Goal: Check status: Check status

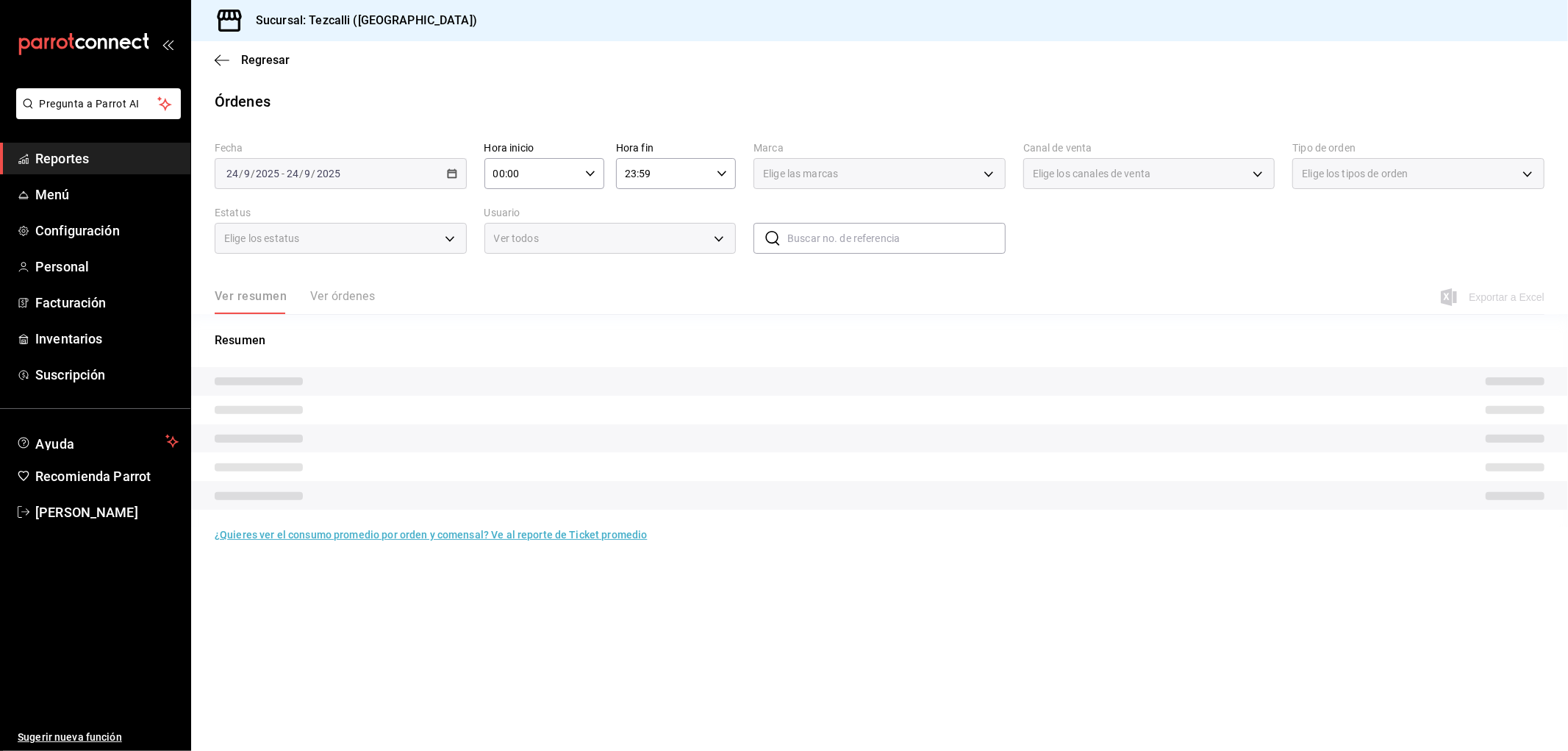
click at [93, 152] on span "Reportes" at bounding box center [107, 159] width 143 height 20
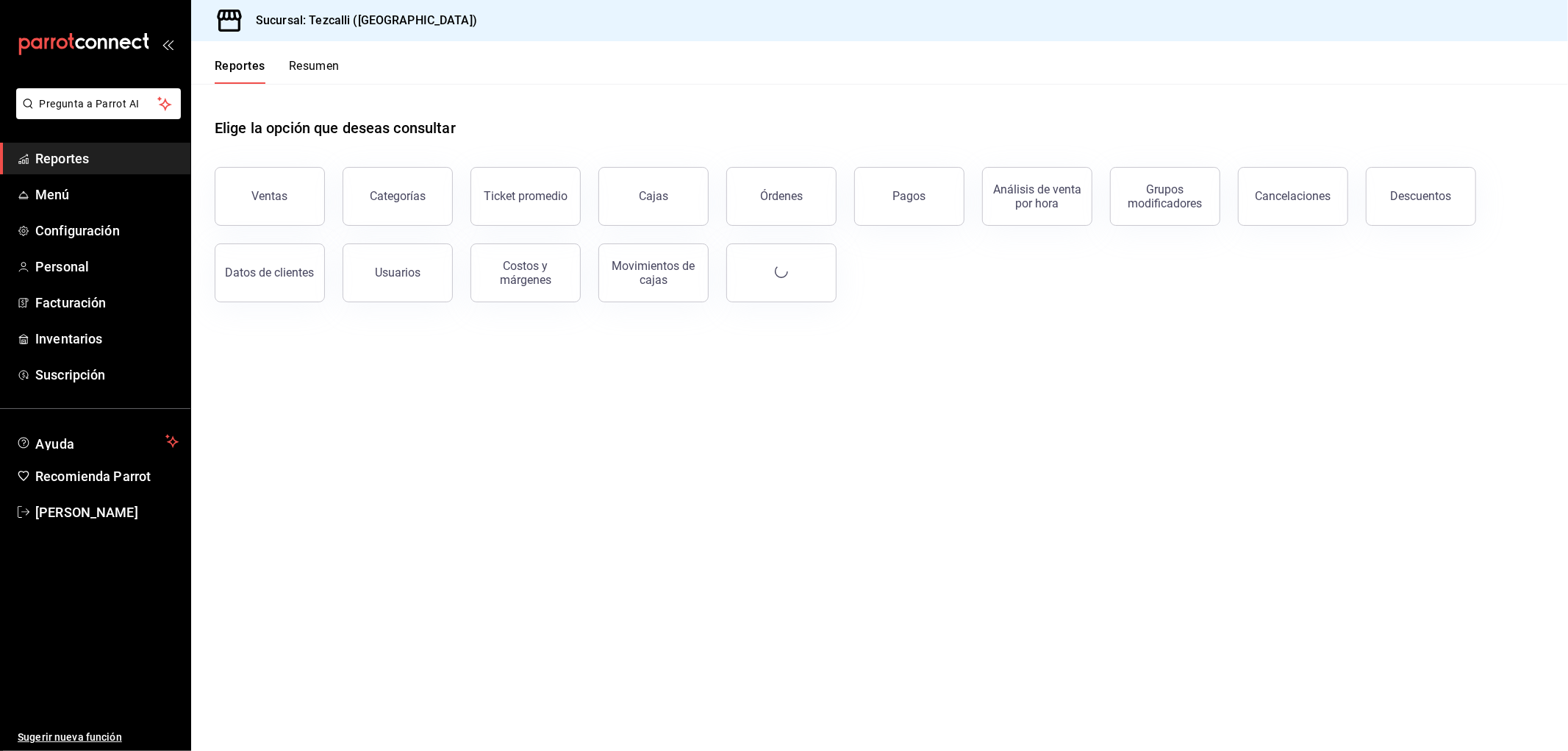
click at [678, 195] on link "Cajas" at bounding box center [653, 196] width 111 height 59
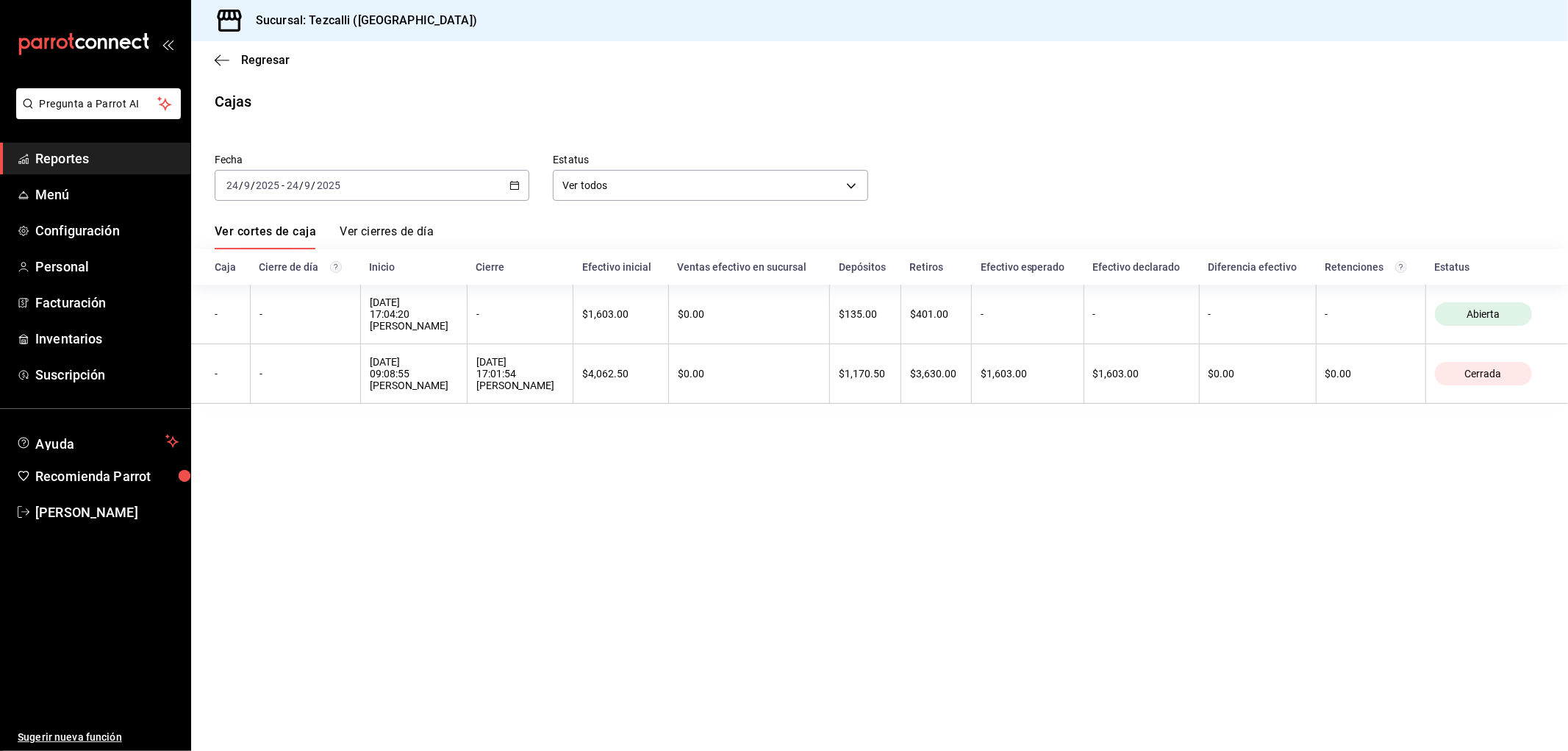
click at [420, 179] on div "[DATE] [DATE] - [DATE] [DATE]" at bounding box center [371, 185] width 314 height 31
click at [297, 268] on span "Ayer" at bounding box center [284, 263] width 114 height 16
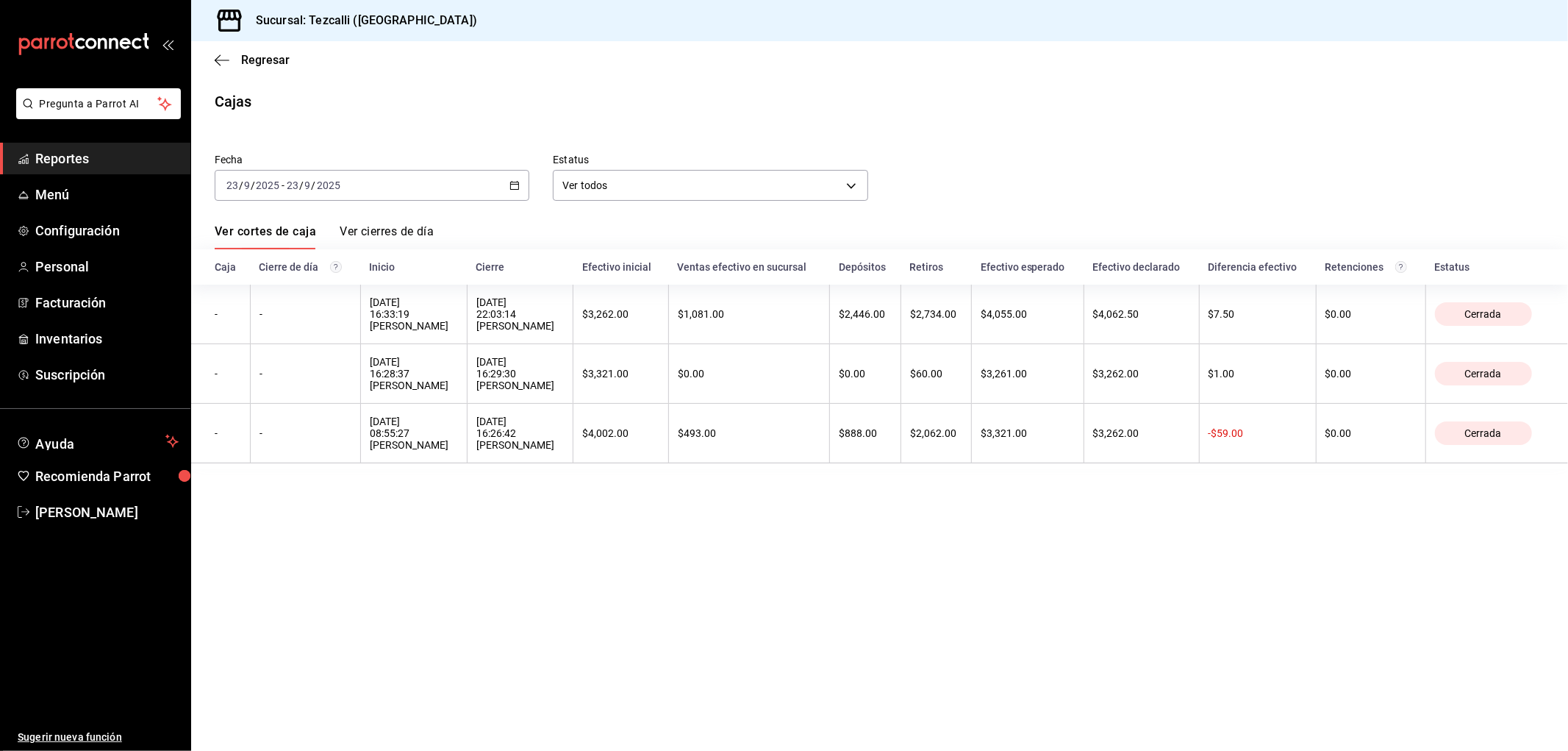
click at [769, 425] on th "$493.00" at bounding box center [749, 433] width 161 height 60
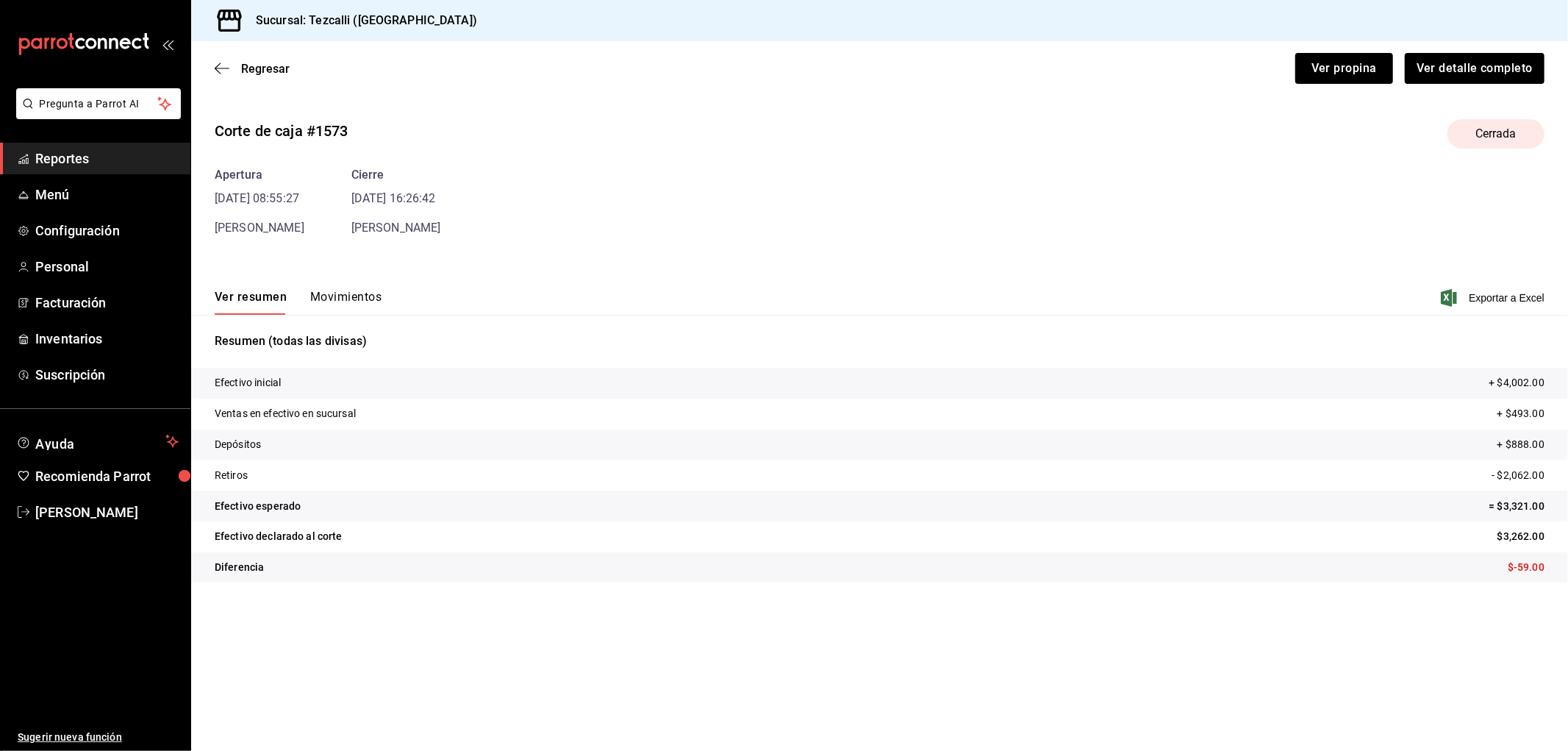
click at [359, 312] on button "Movimientos" at bounding box center [346, 303] width 71 height 25
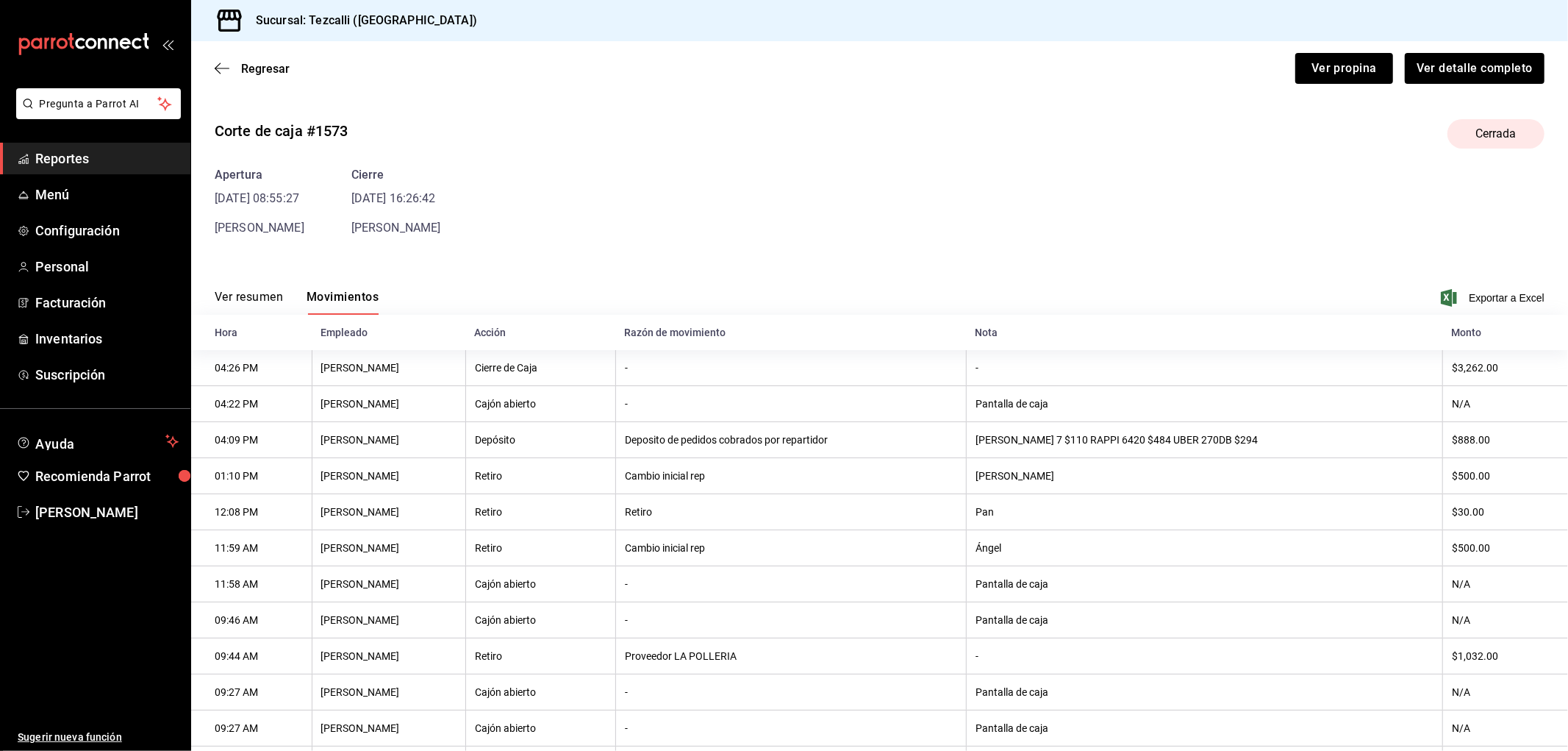
click at [379, 300] on button "Movimientos" at bounding box center [343, 303] width 72 height 25
click at [257, 70] on span "Regresar" at bounding box center [265, 69] width 49 height 14
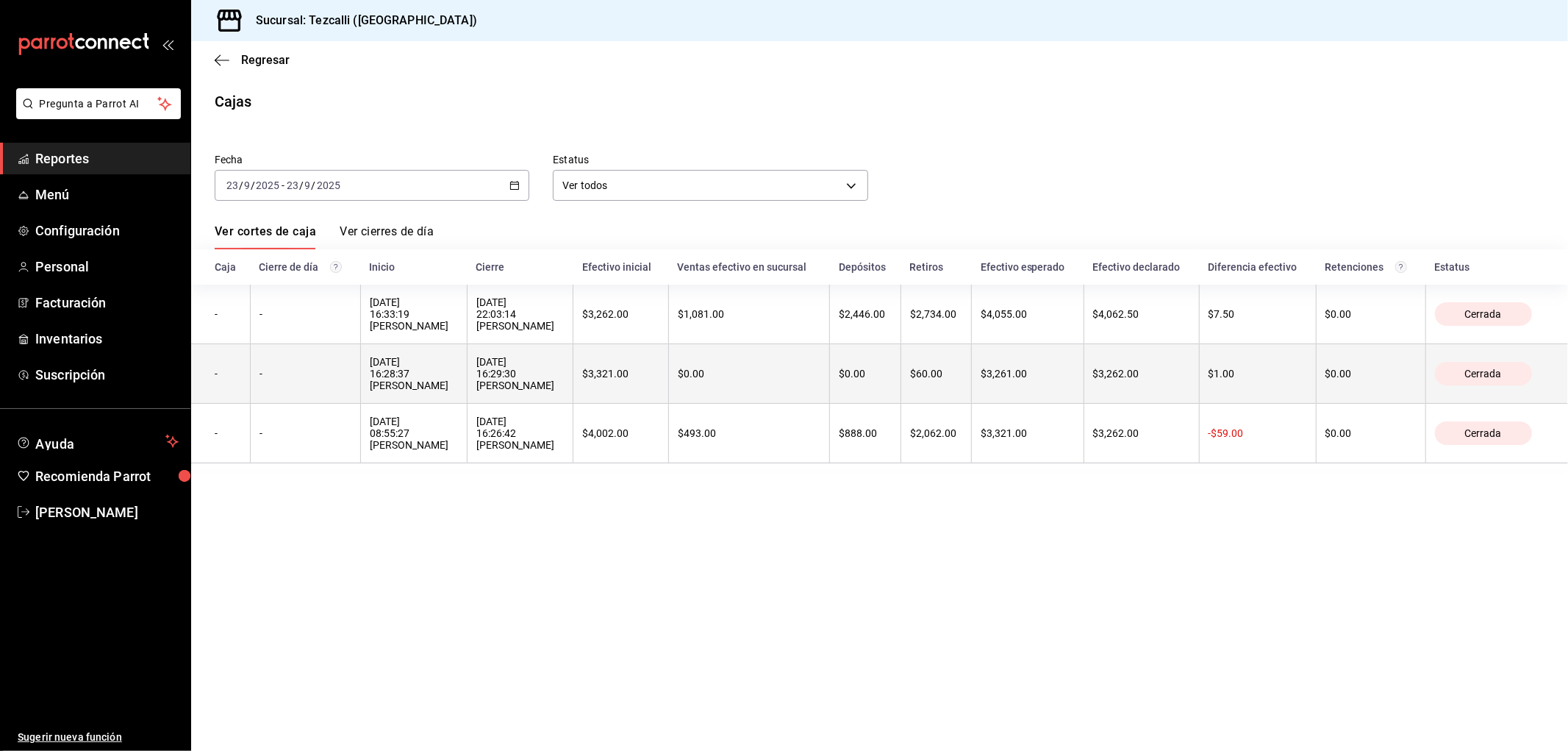
click at [669, 368] on th "$3,321.00" at bounding box center [621, 373] width 95 height 60
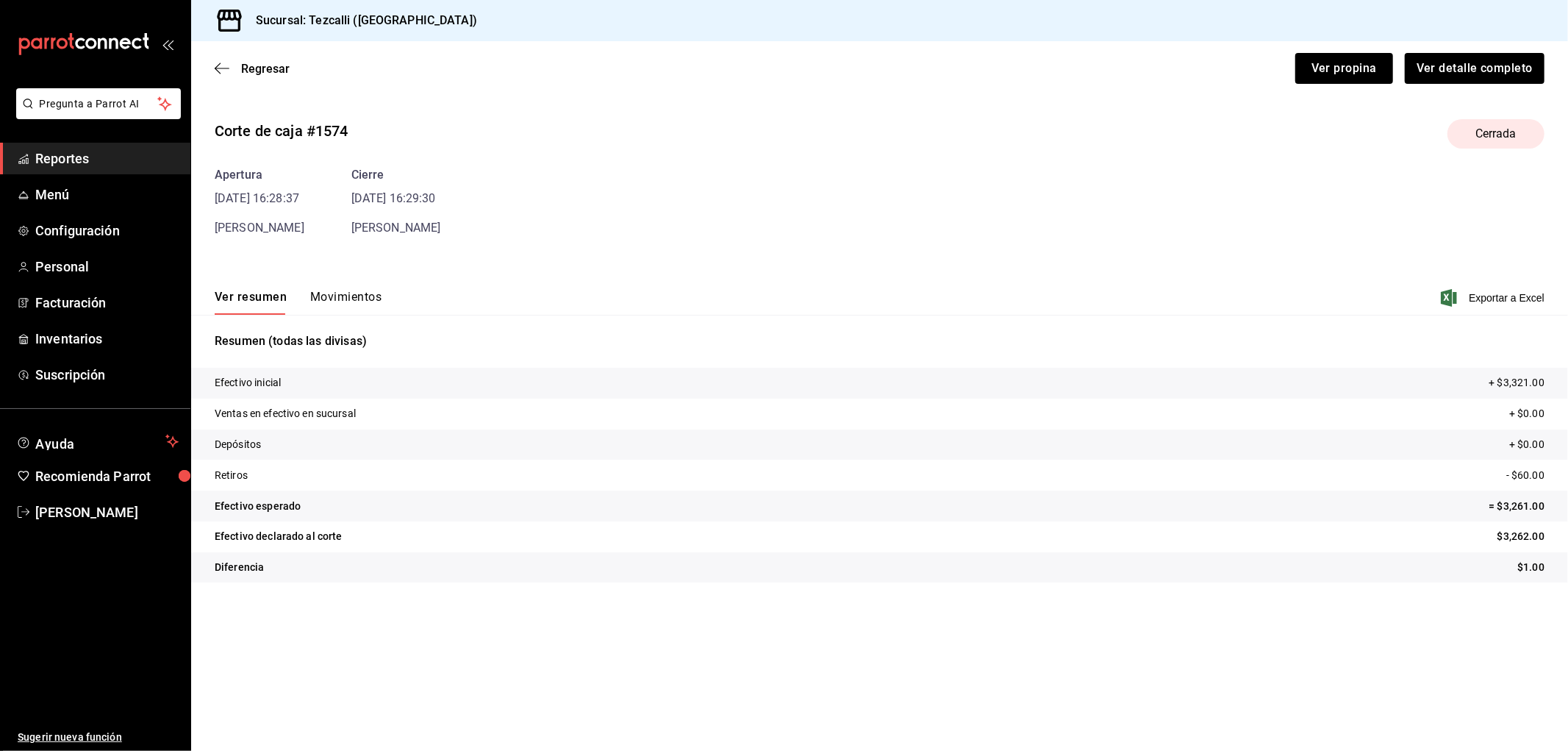
click at [336, 297] on button "Movimientos" at bounding box center [346, 303] width 71 height 25
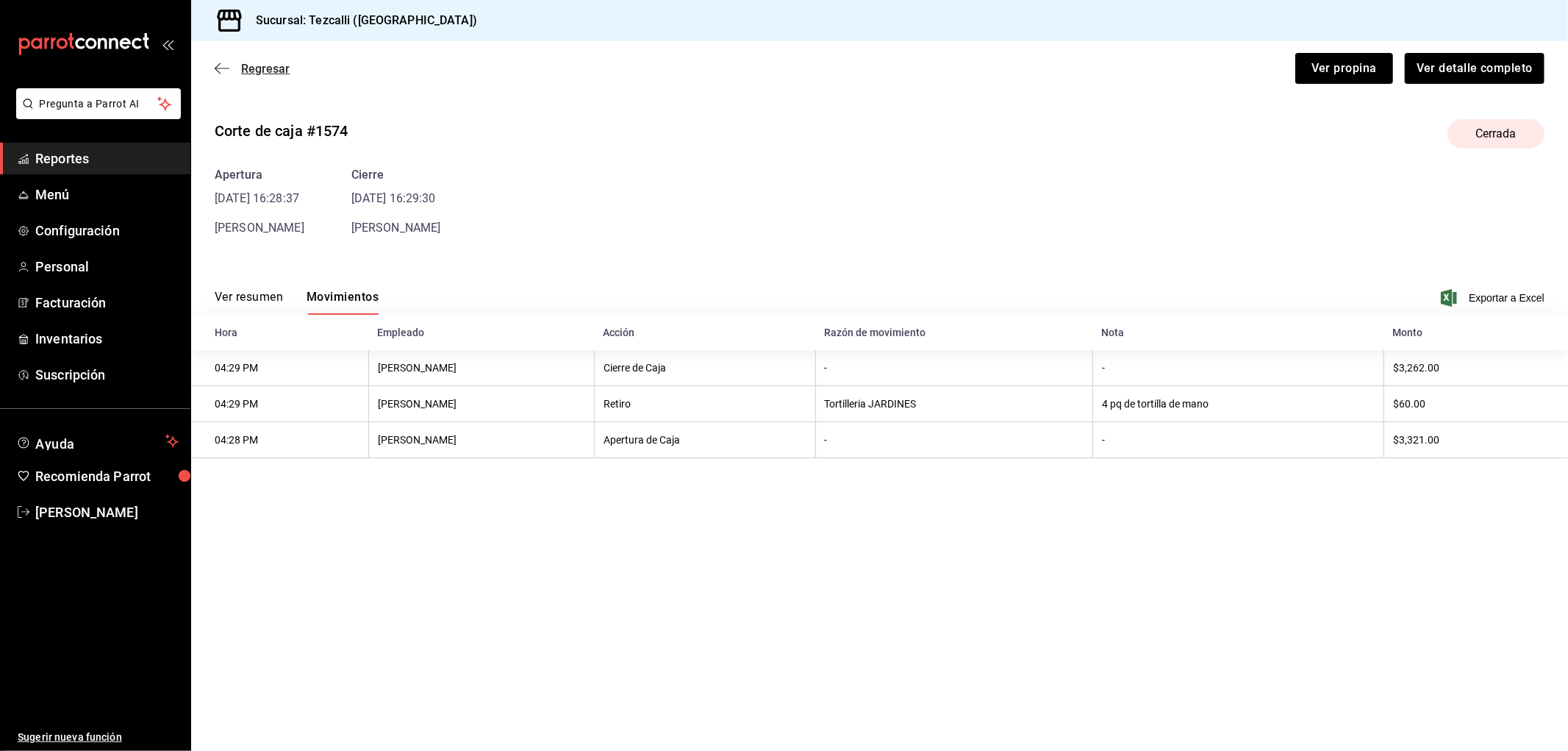
click at [236, 68] on span "Regresar" at bounding box center [252, 69] width 75 height 14
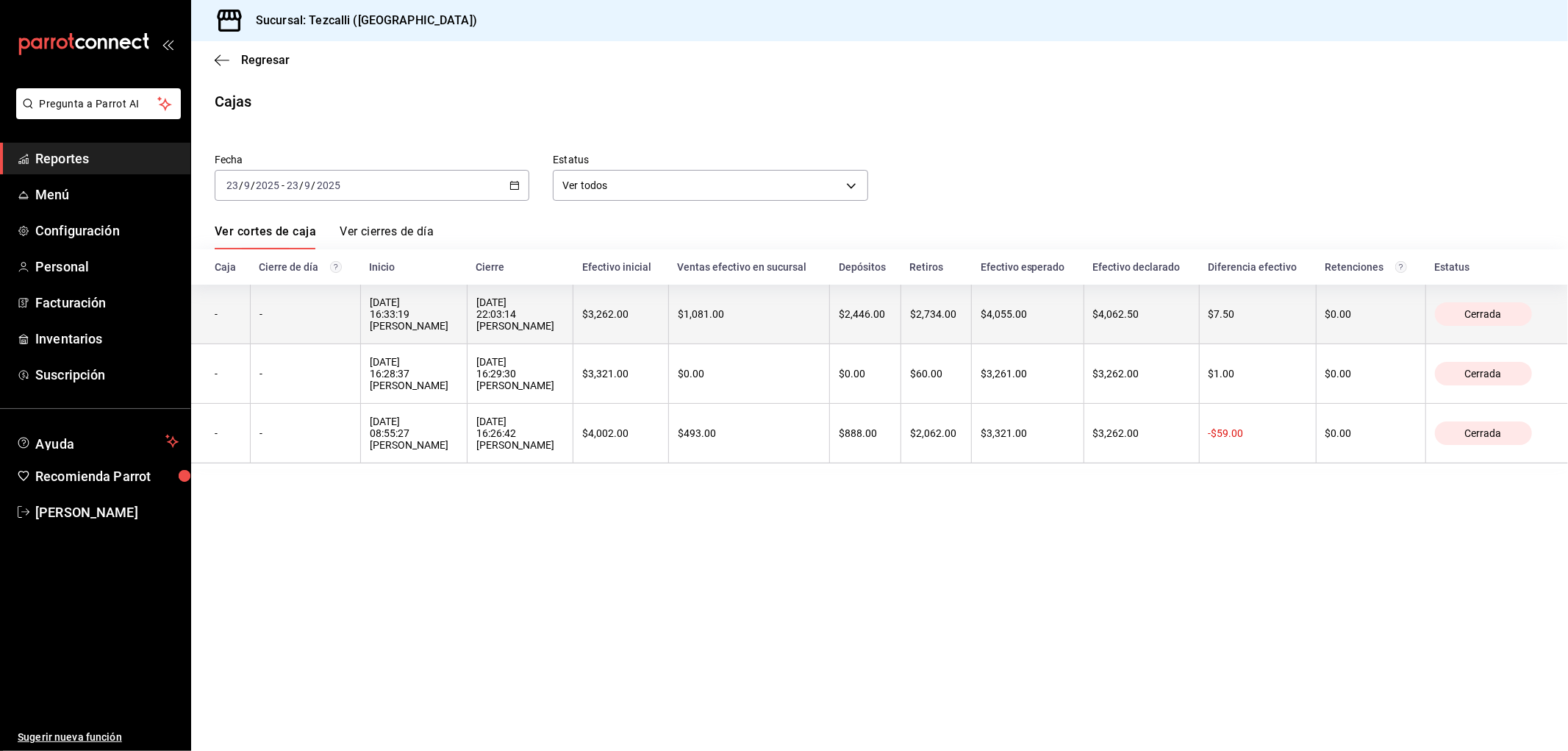
click at [574, 329] on th "[DATE] 22:03:14 [PERSON_NAME]" at bounding box center [520, 314] width 107 height 60
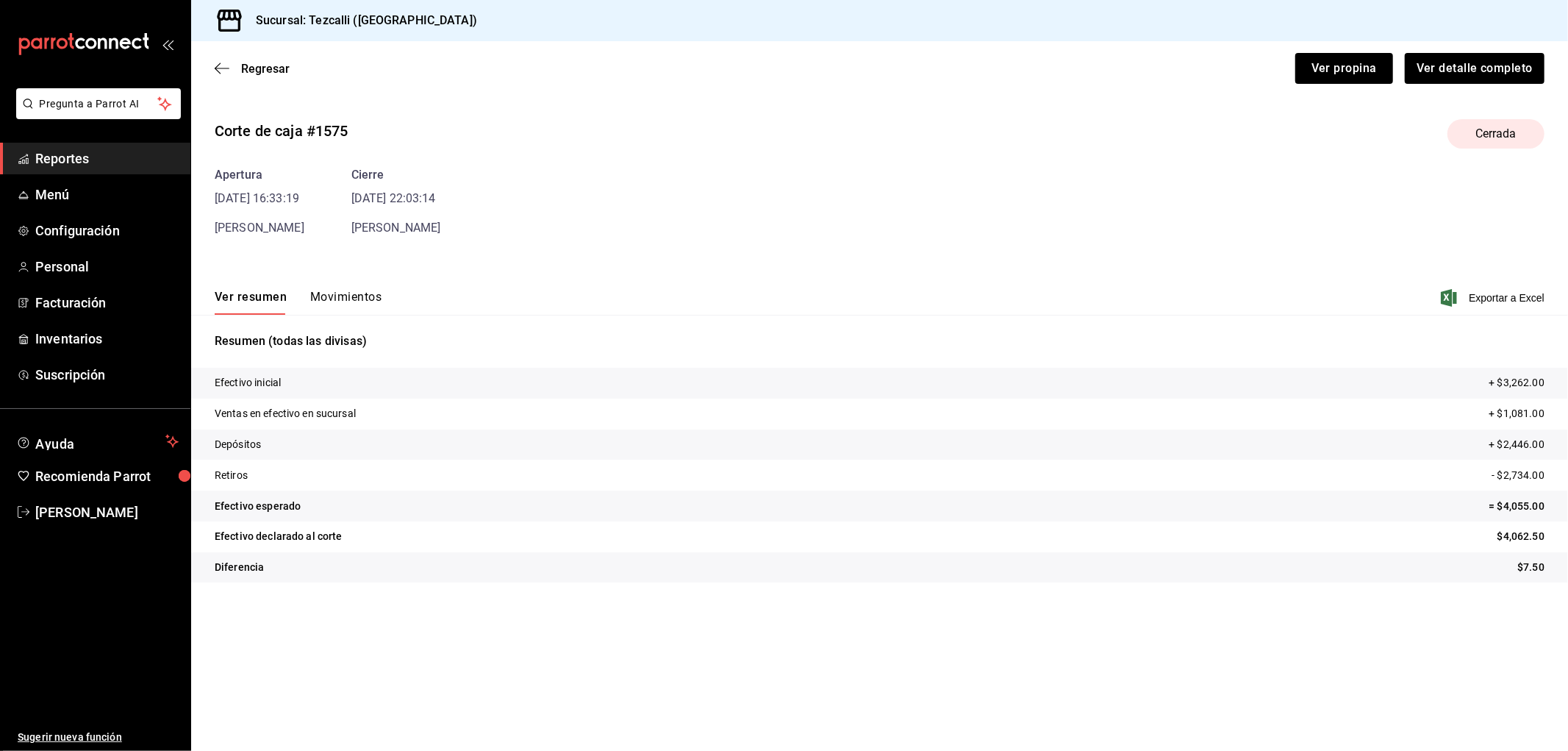
click at [350, 305] on button "Movimientos" at bounding box center [346, 303] width 71 height 25
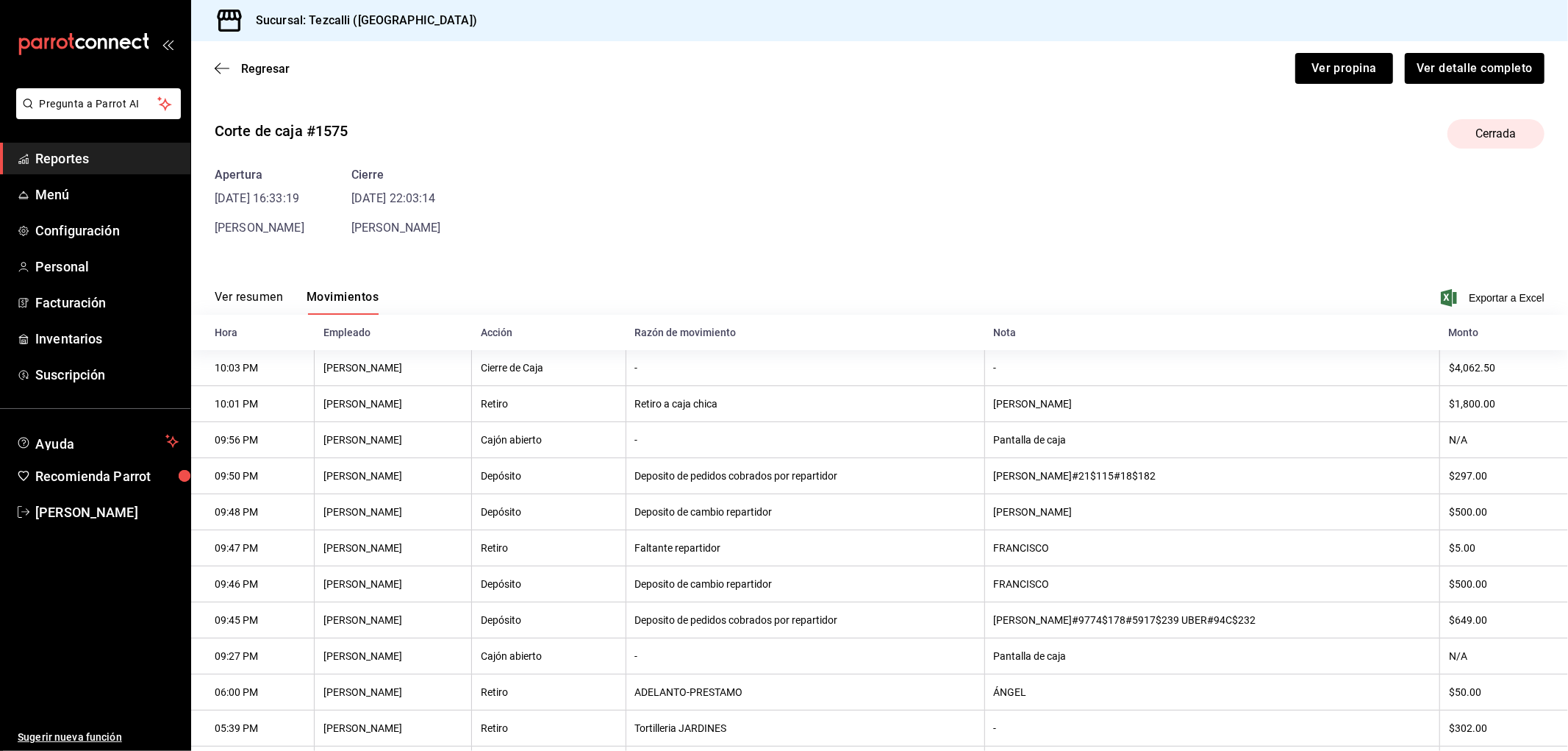
click at [267, 305] on button "Ver resumen" at bounding box center [249, 303] width 69 height 25
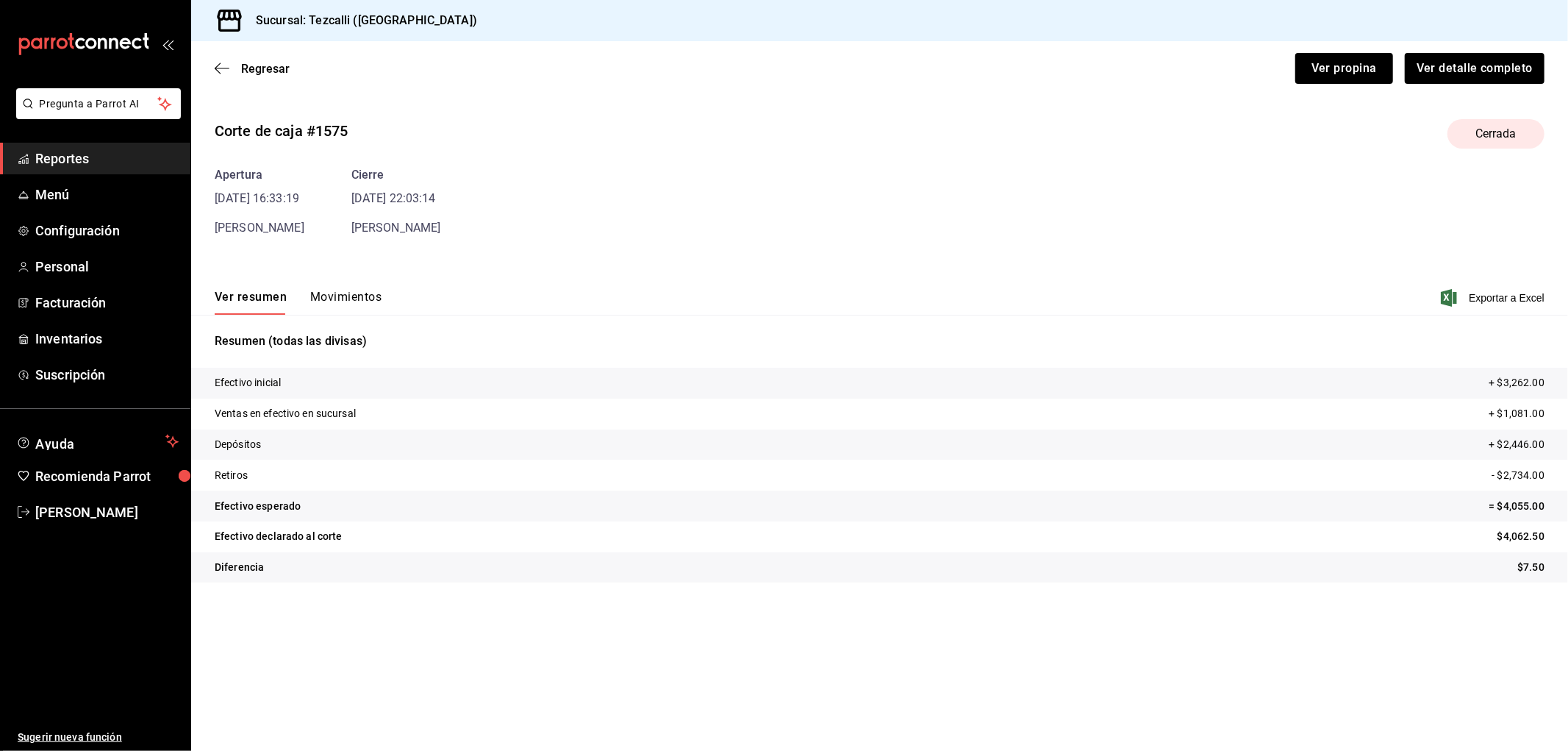
click at [354, 298] on button "Movimientos" at bounding box center [346, 303] width 71 height 25
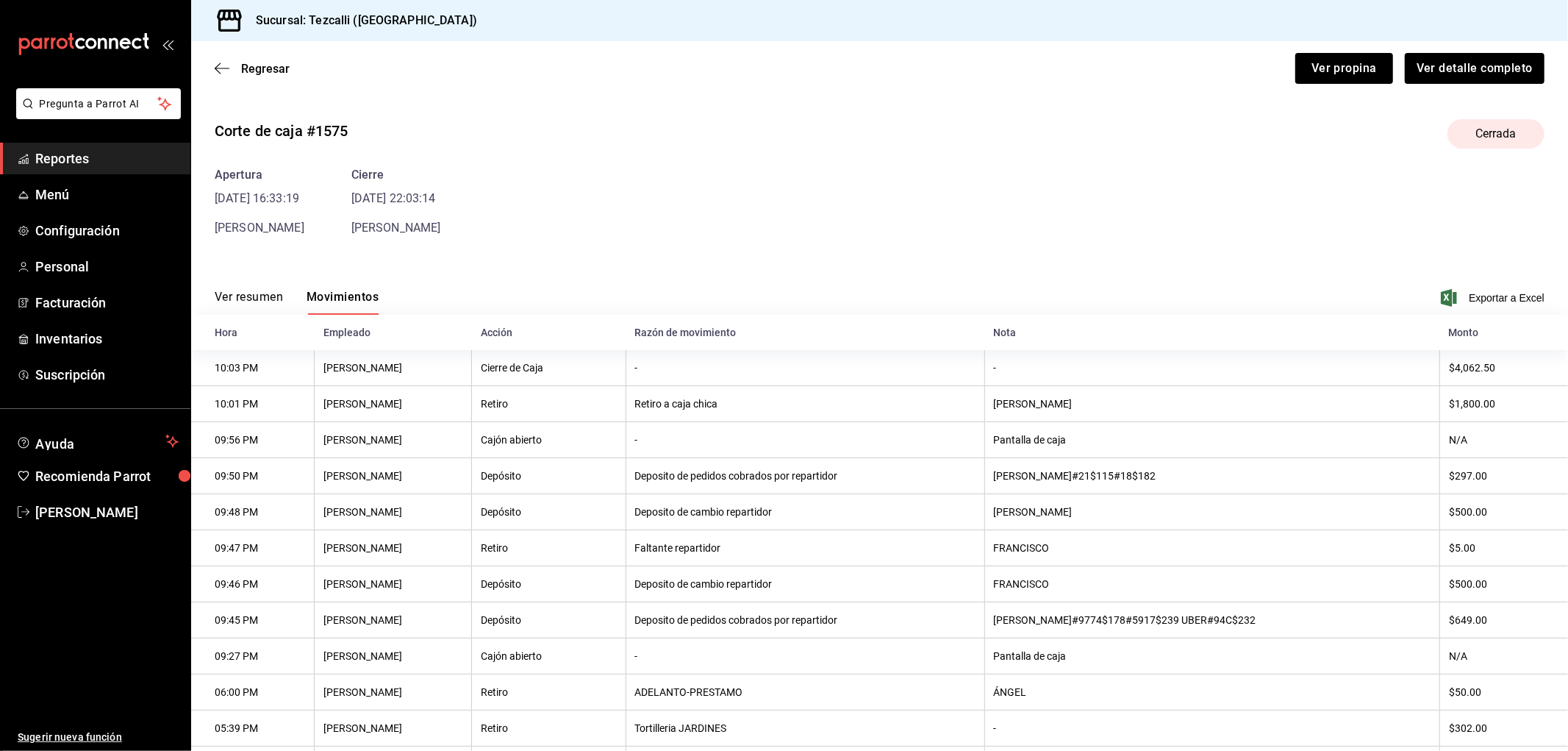
click at [106, 160] on span "Reportes" at bounding box center [107, 159] width 143 height 20
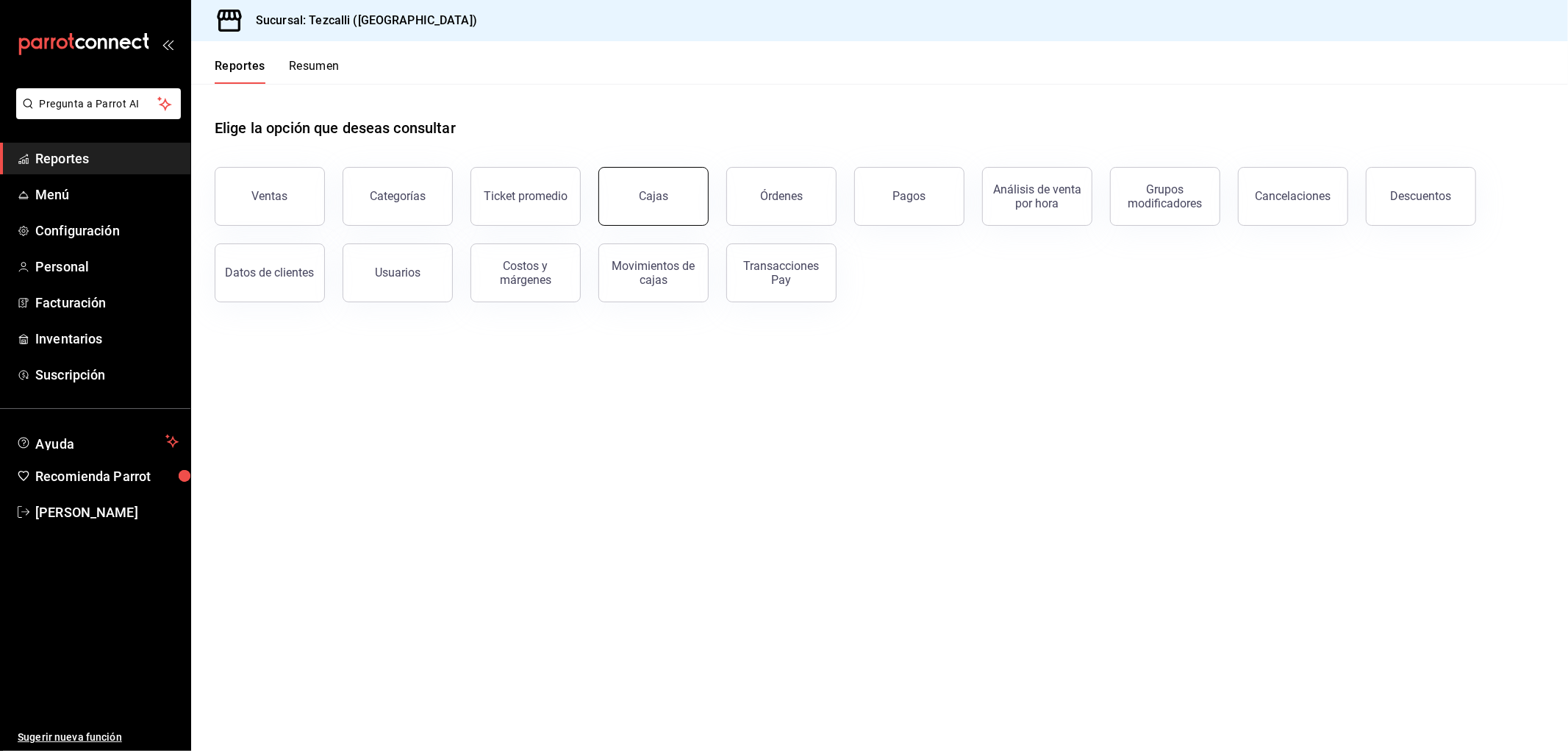
click at [659, 201] on div "Cajas" at bounding box center [654, 197] width 30 height 18
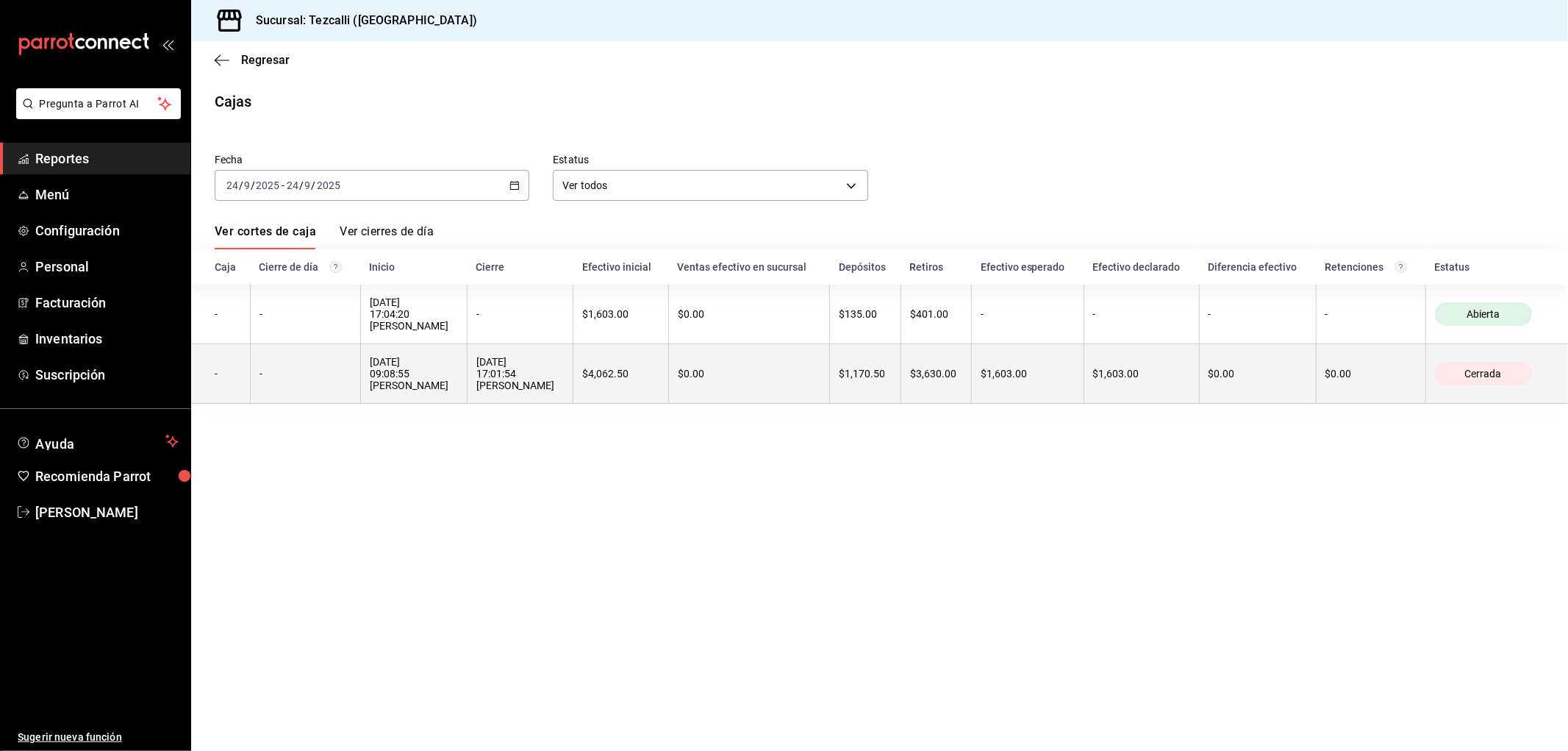
click at [458, 380] on div "[DATE] 09:08:55 [PERSON_NAME]" at bounding box center [414, 374] width 88 height 35
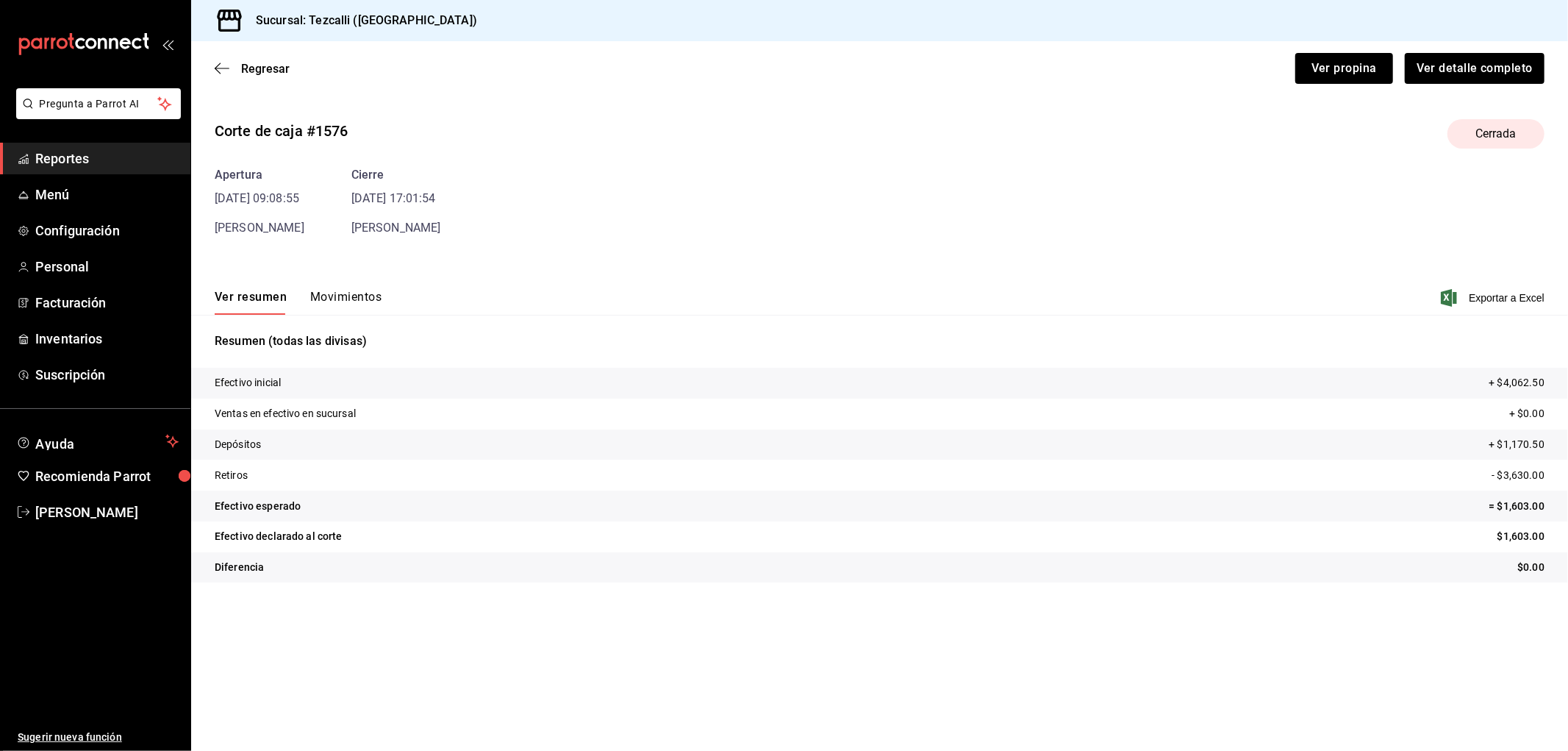
click at [346, 304] on button "Movimientos" at bounding box center [346, 303] width 71 height 25
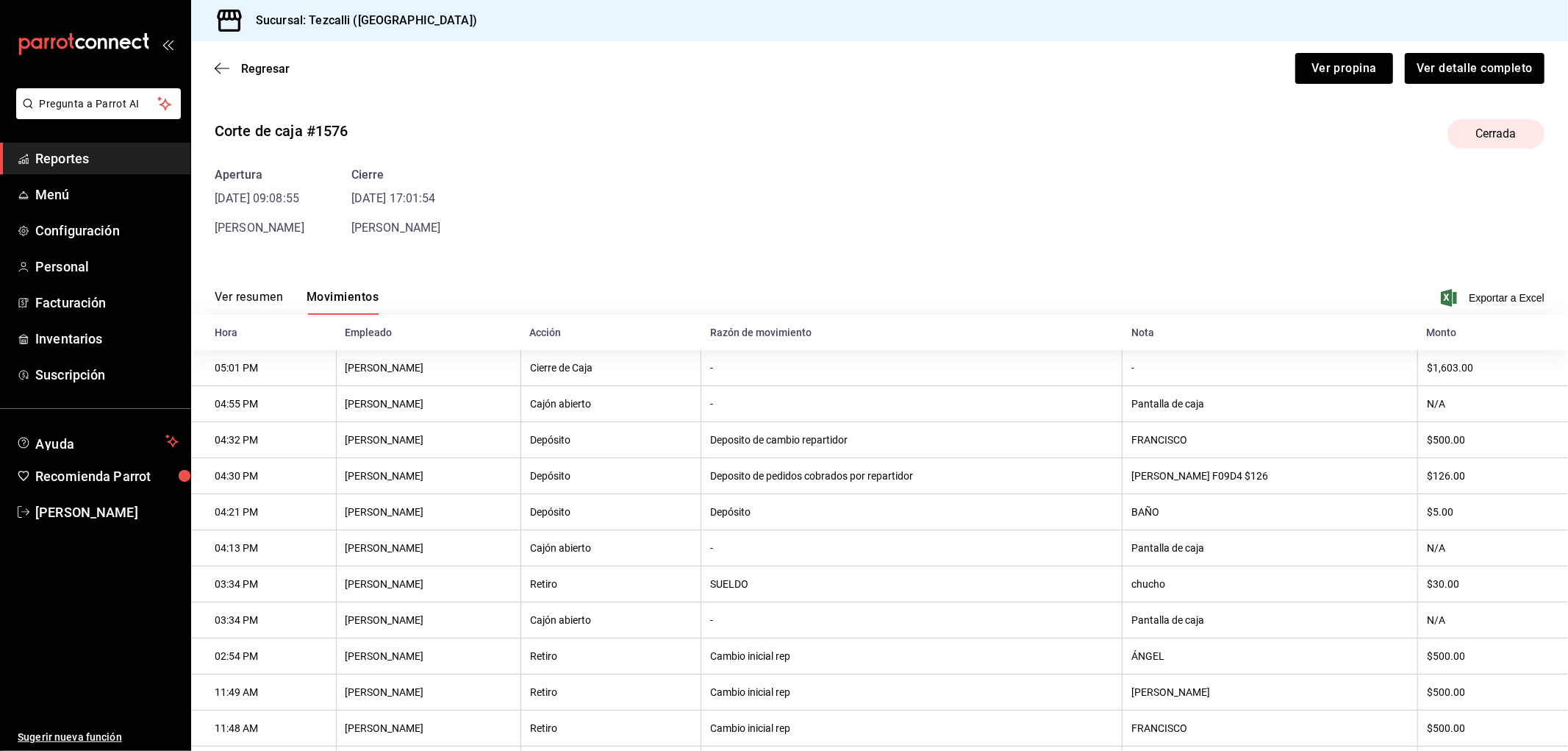
click at [274, 45] on div "Regresar Ver propina Ver detalle completo" at bounding box center [879, 69] width 1377 height 55
click at [272, 64] on span "Regresar" at bounding box center [265, 69] width 49 height 14
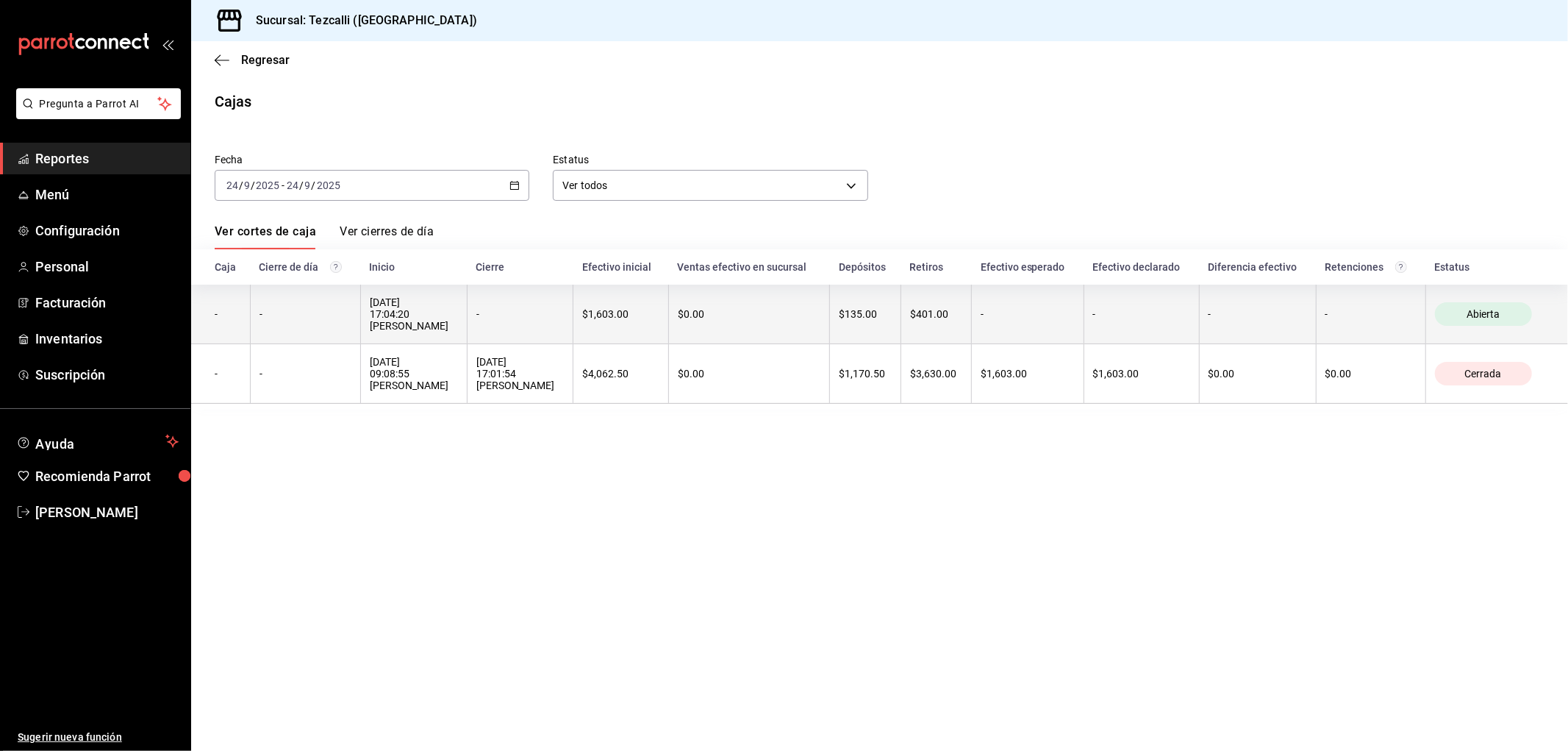
click at [659, 314] on div "$1,603.00" at bounding box center [621, 314] width 76 height 12
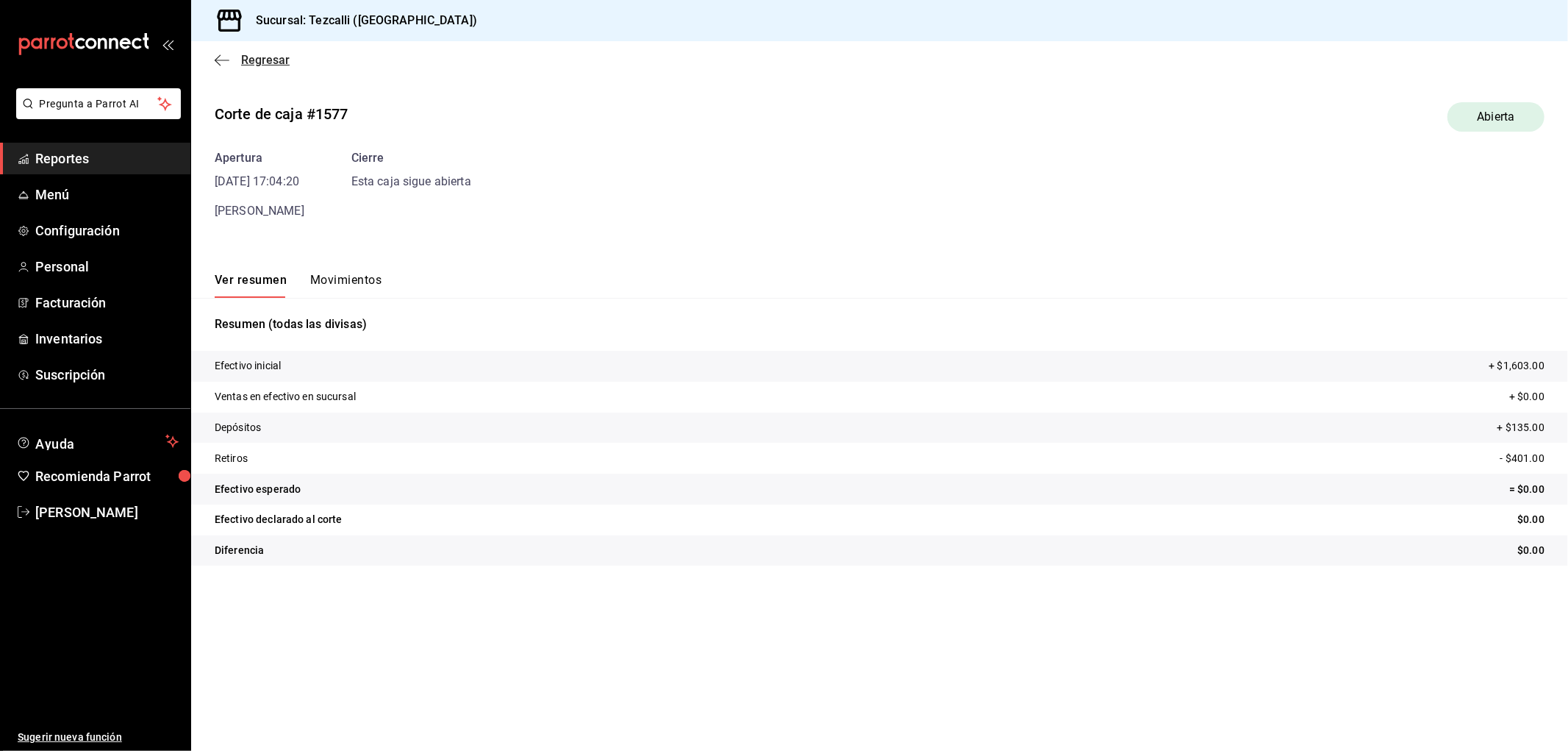
click at [277, 61] on span "Regresar" at bounding box center [265, 60] width 49 height 14
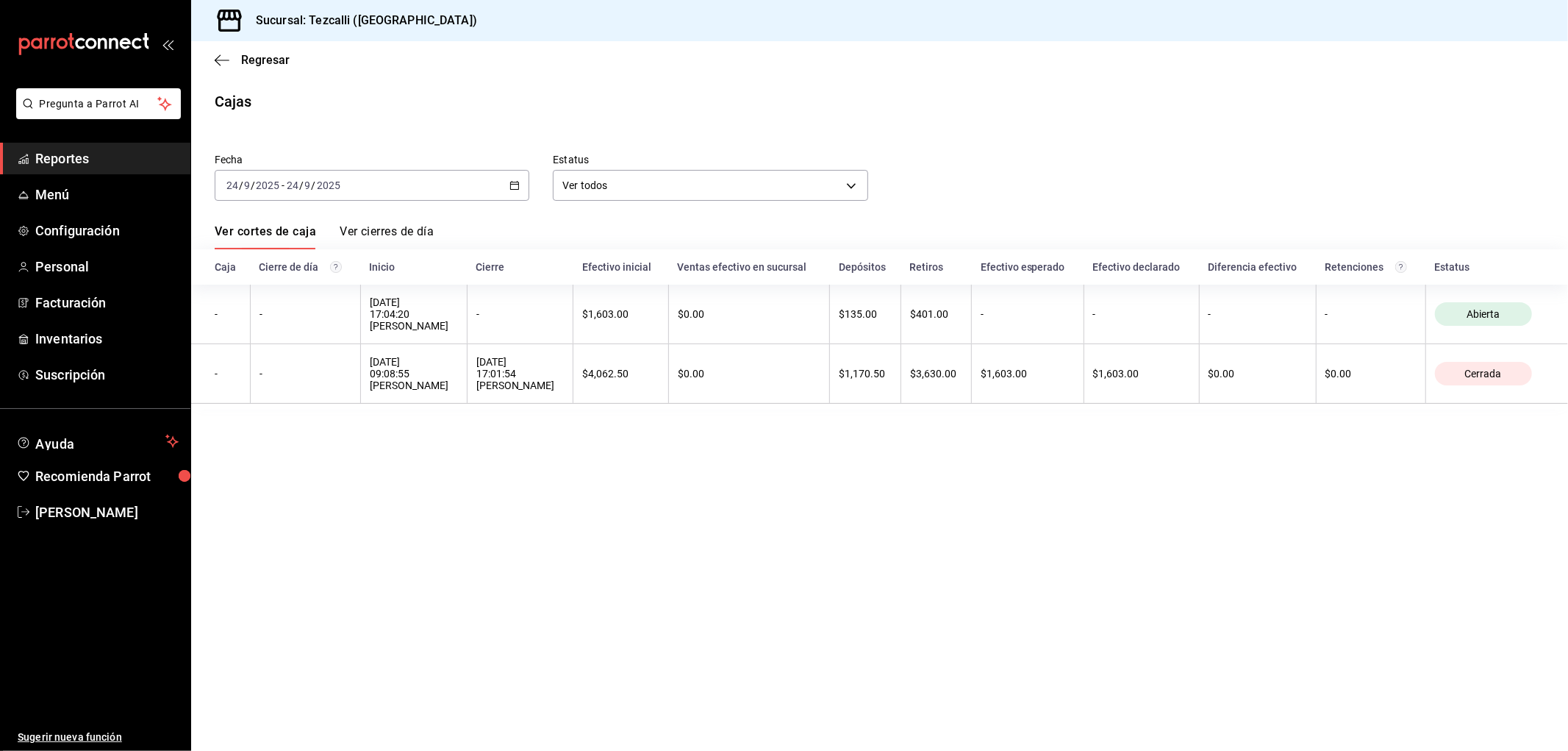
click at [368, 191] on div "[DATE] [DATE] - [DATE] [DATE]" at bounding box center [371, 185] width 314 height 31
click at [303, 265] on span "Ayer" at bounding box center [284, 263] width 114 height 16
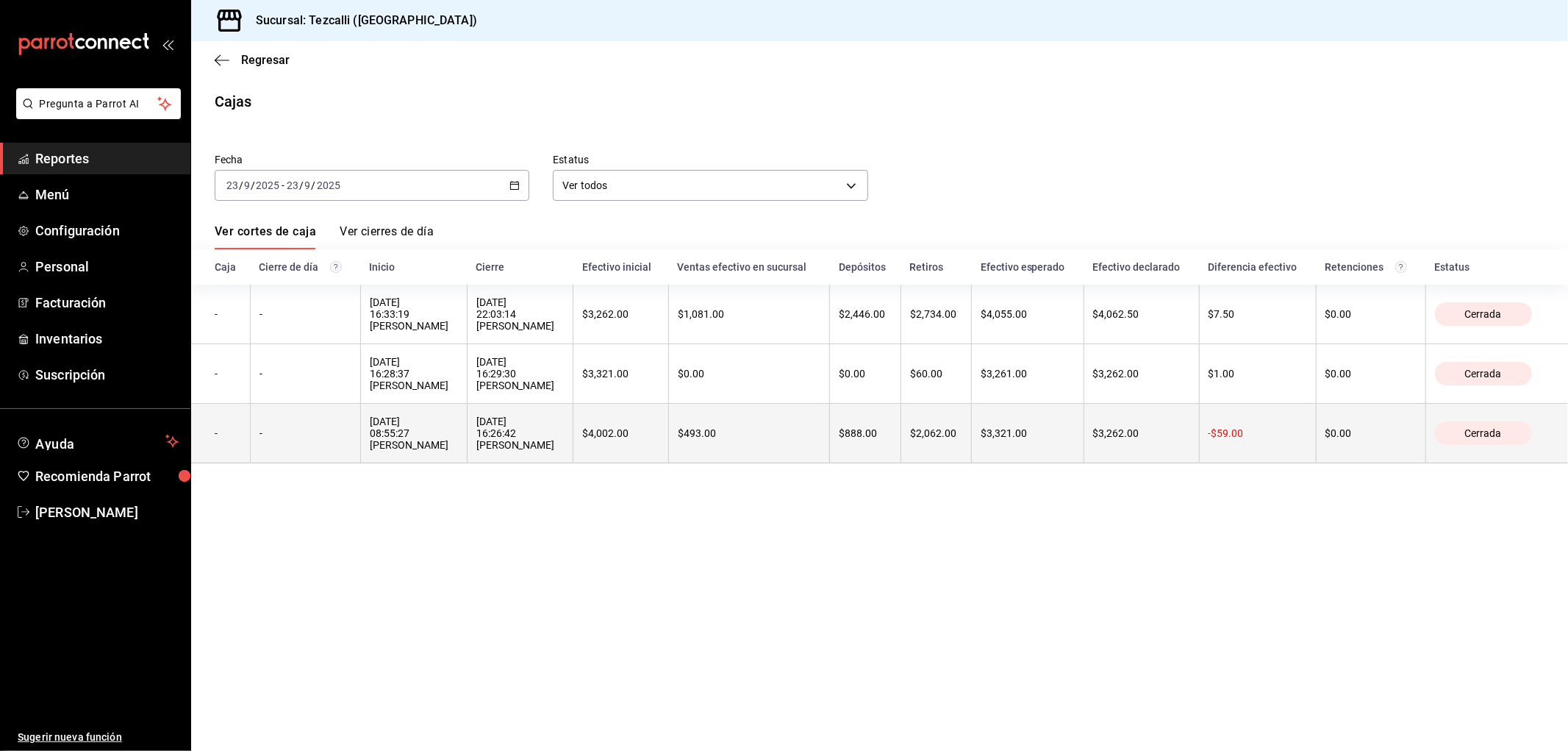
click at [901, 442] on th "$888.00" at bounding box center [865, 433] width 71 height 60
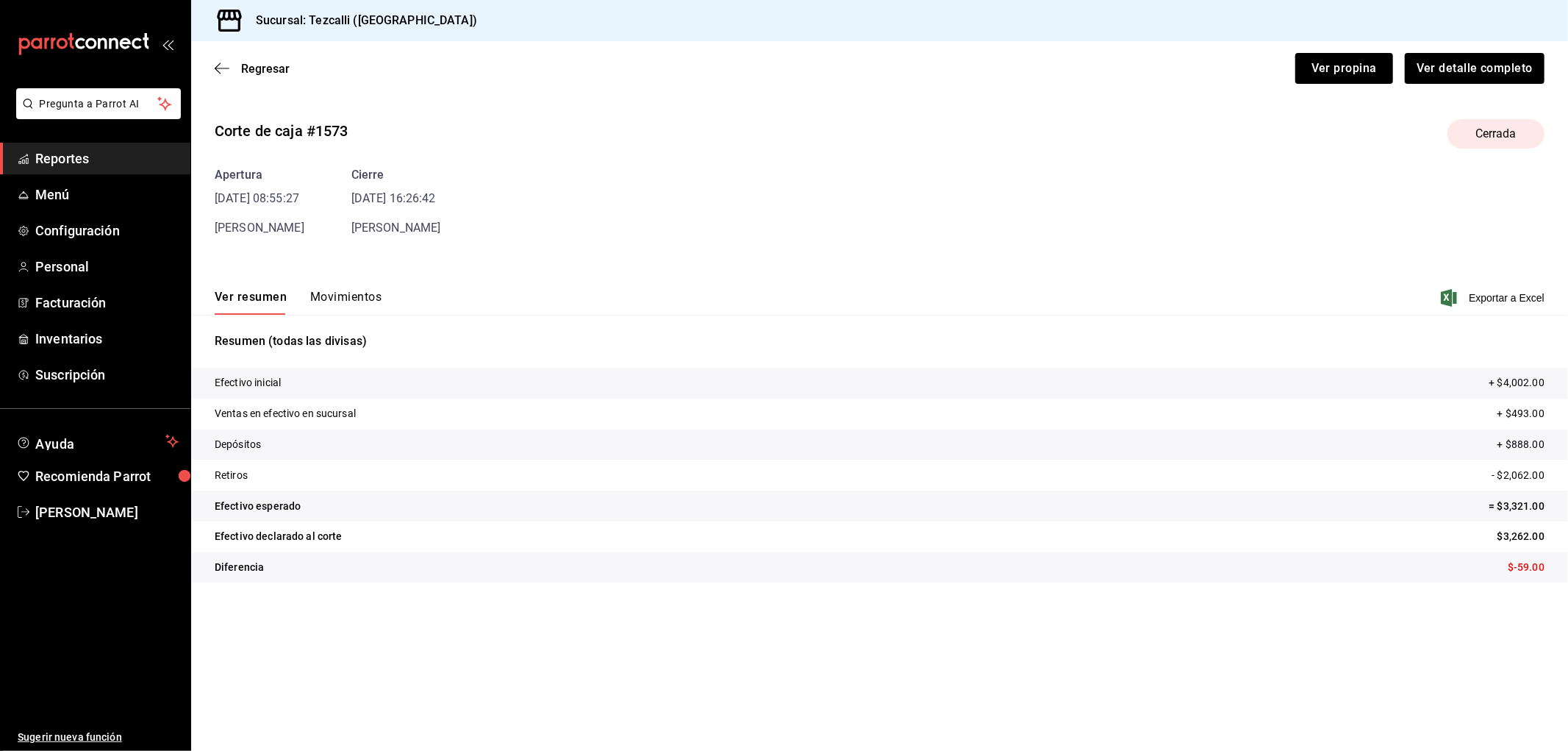
click at [368, 298] on button "Movimientos" at bounding box center [346, 303] width 71 height 25
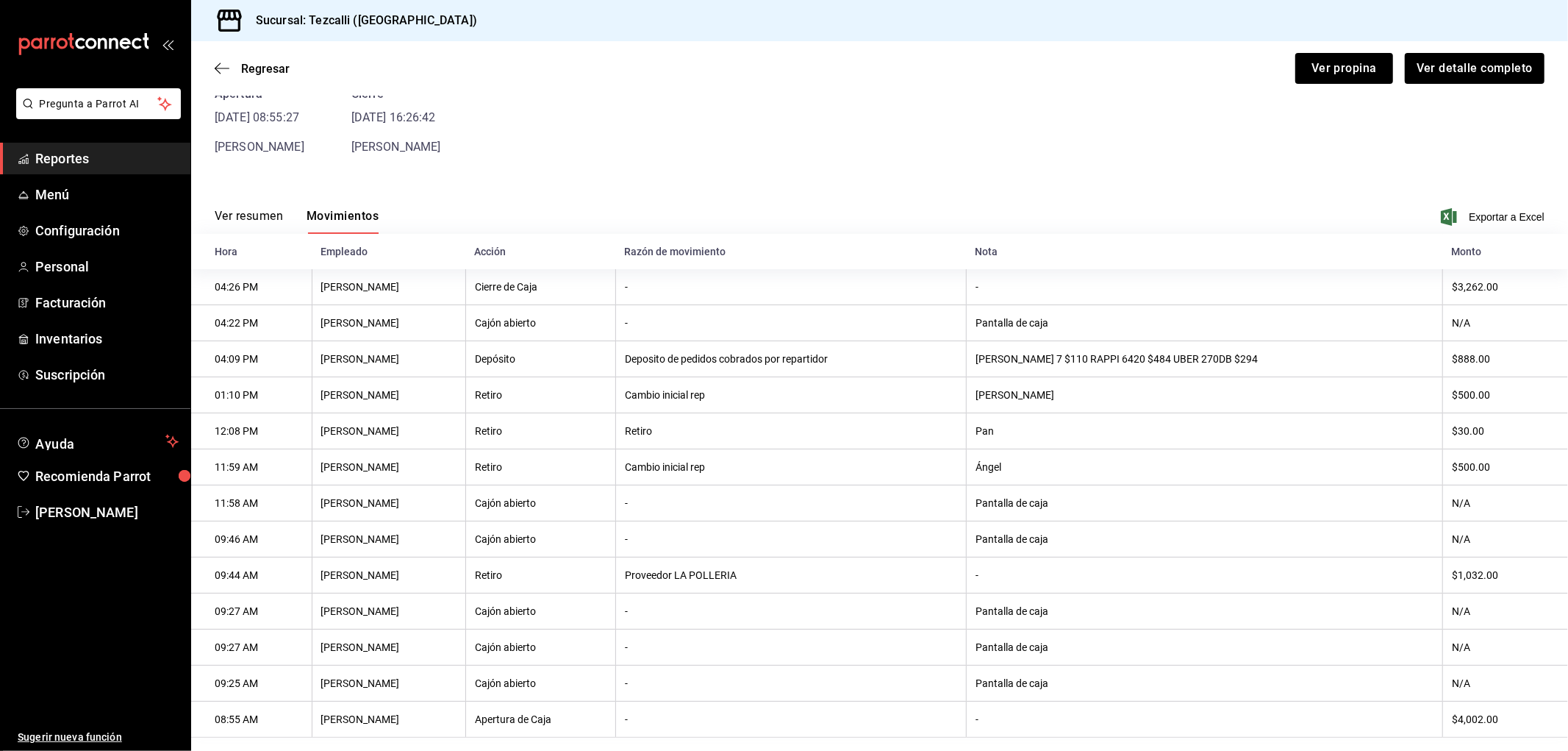
scroll to position [28, 0]
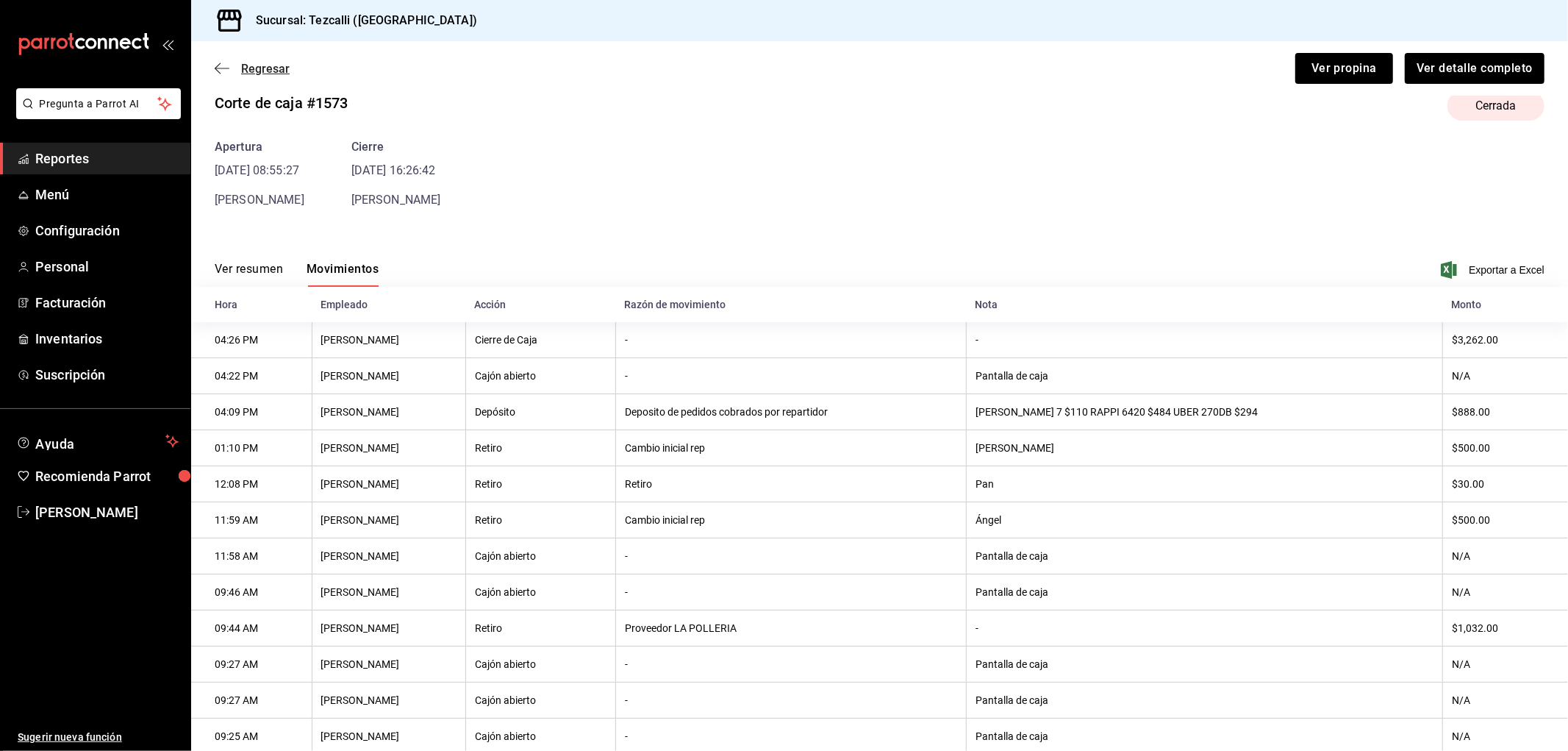
click at [282, 62] on span "Regresar" at bounding box center [265, 69] width 49 height 14
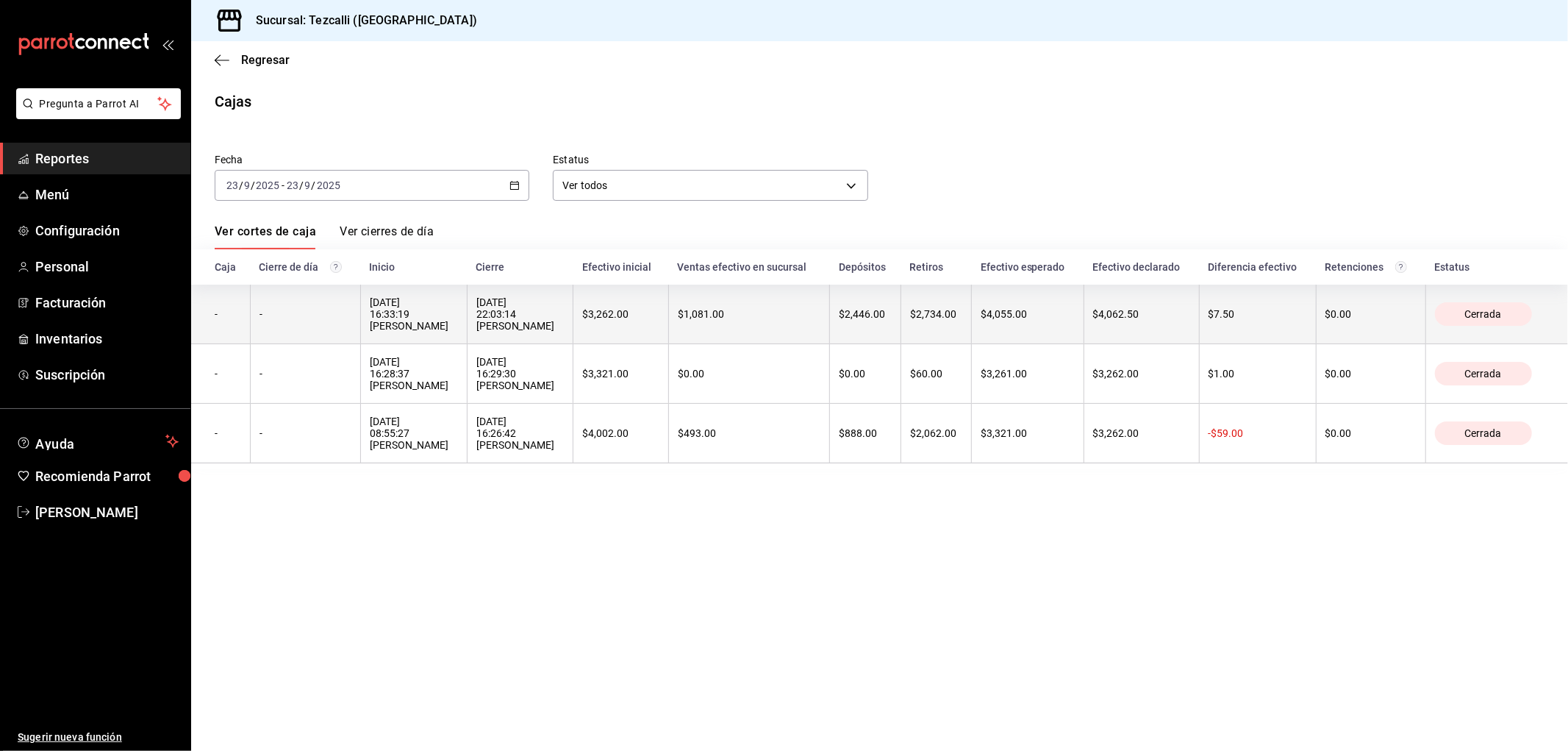
click at [563, 319] on div "[DATE] 22:03:14 [PERSON_NAME]" at bounding box center [521, 314] width 88 height 35
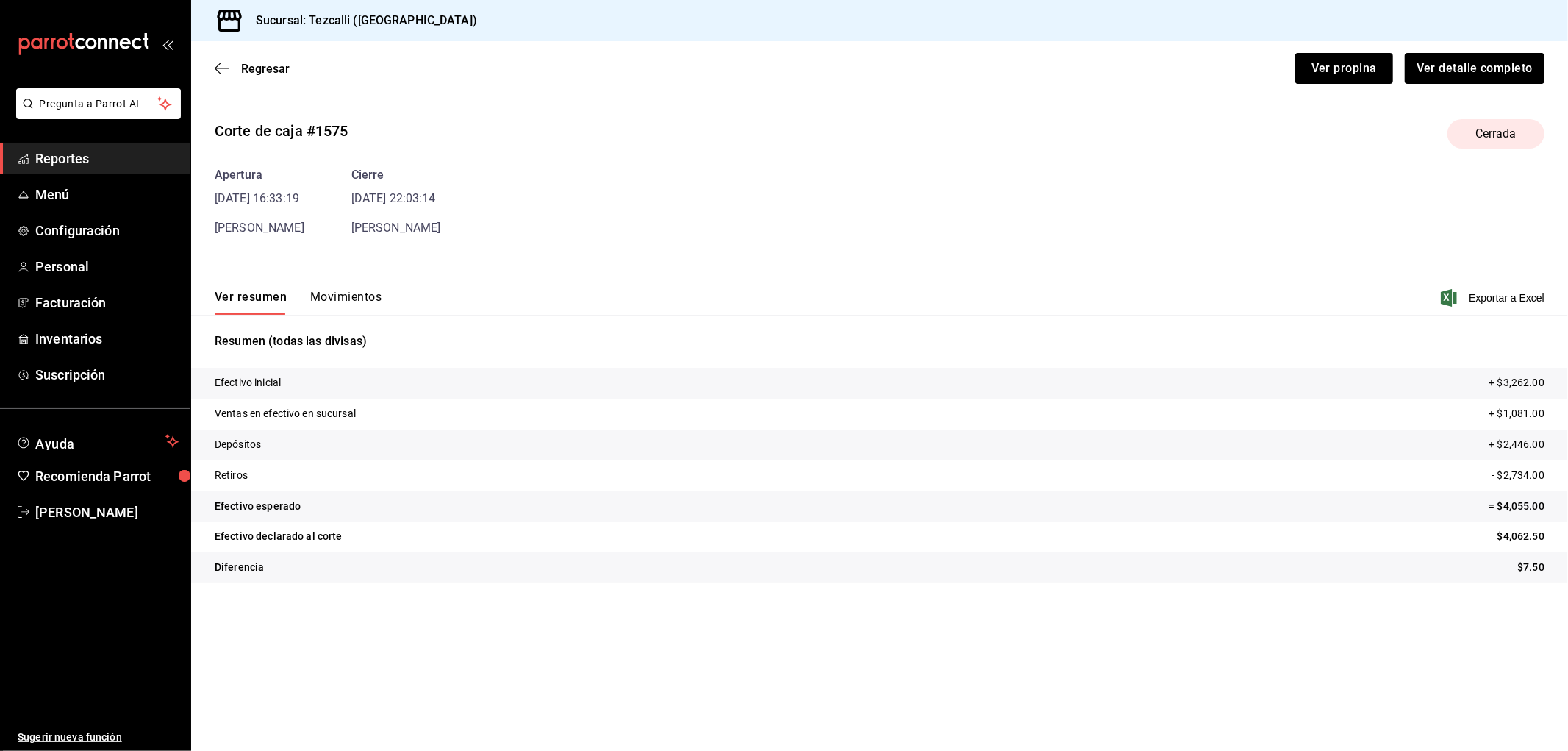
click at [366, 305] on button "Movimientos" at bounding box center [346, 303] width 71 height 25
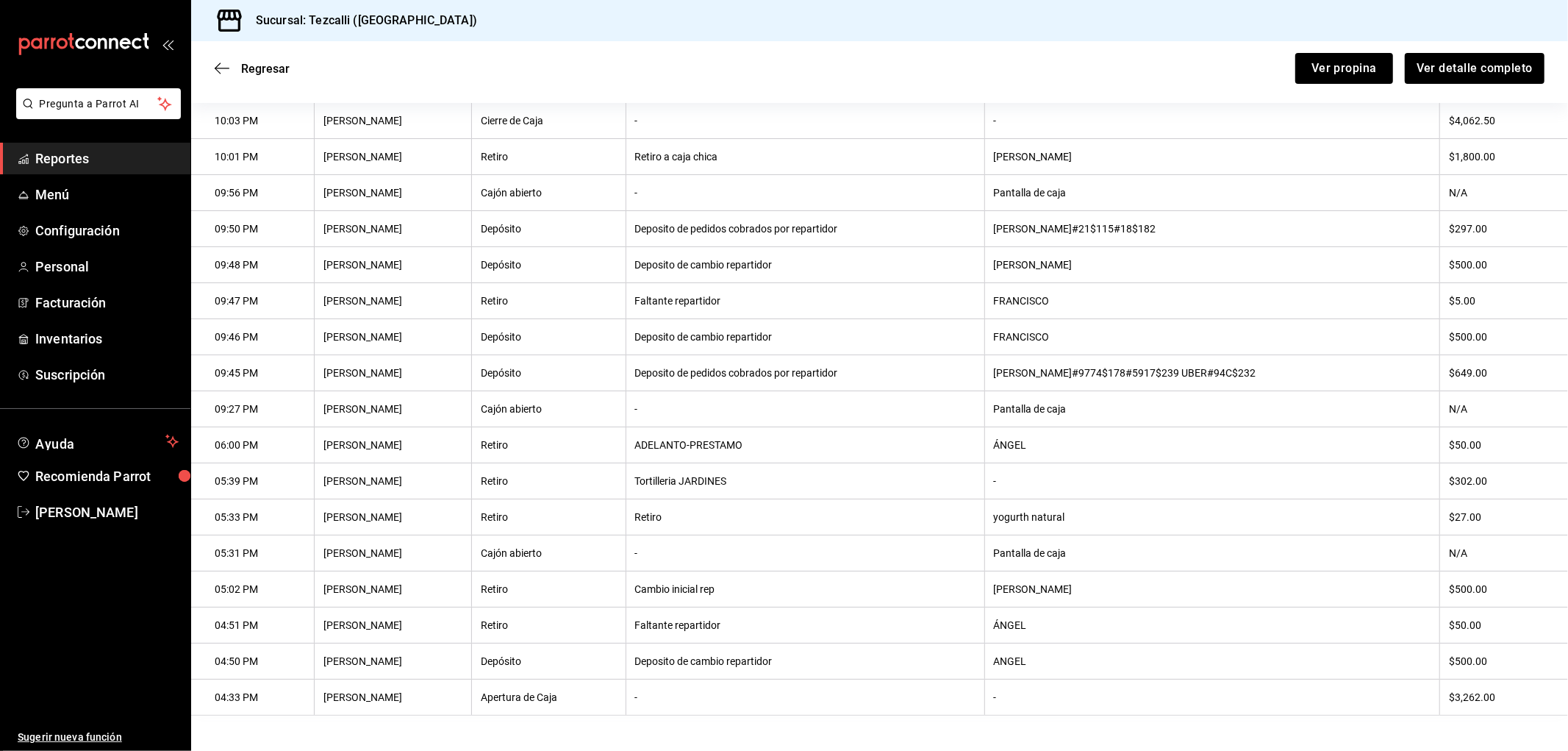
scroll to position [174, 0]
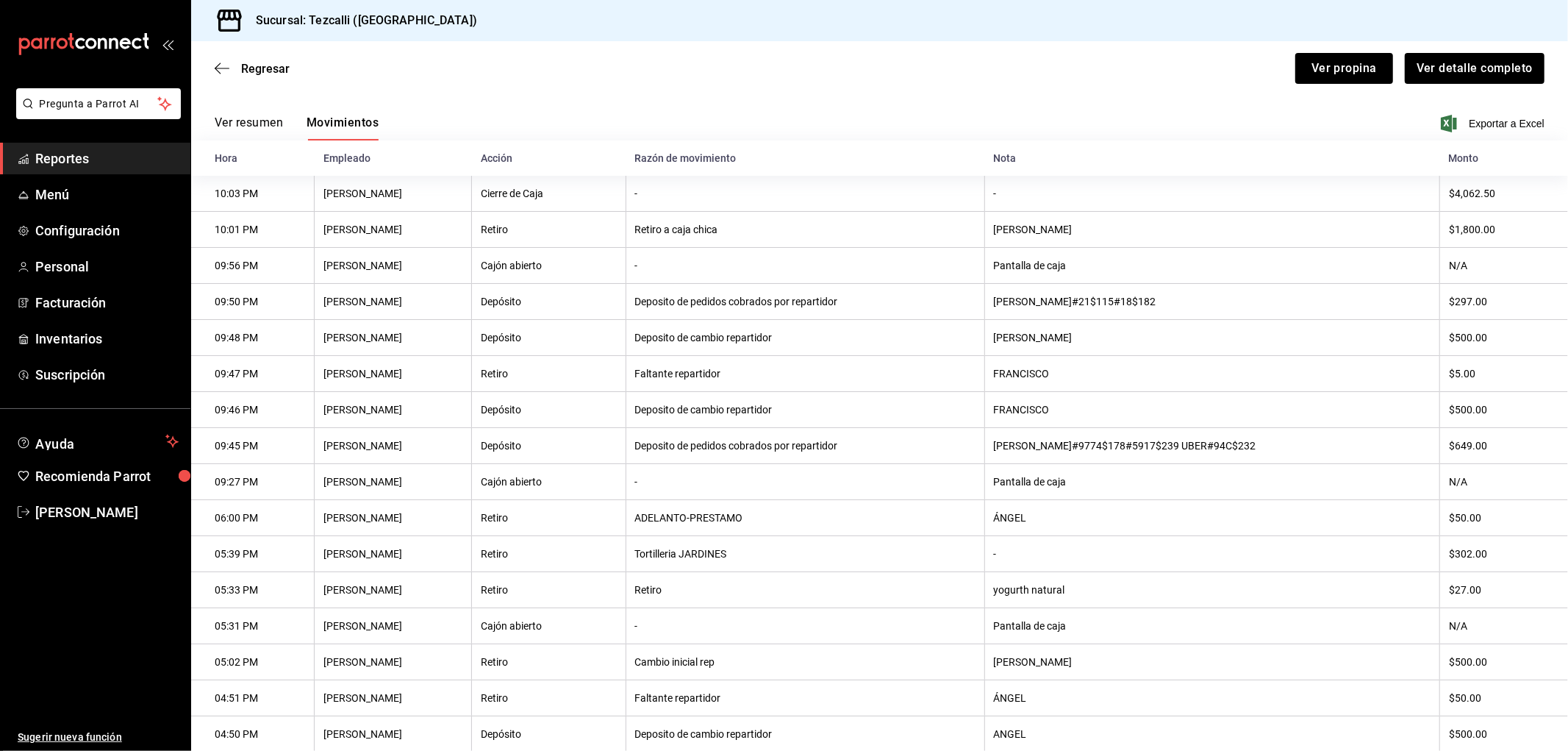
click at [142, 155] on span "Reportes" at bounding box center [107, 159] width 143 height 20
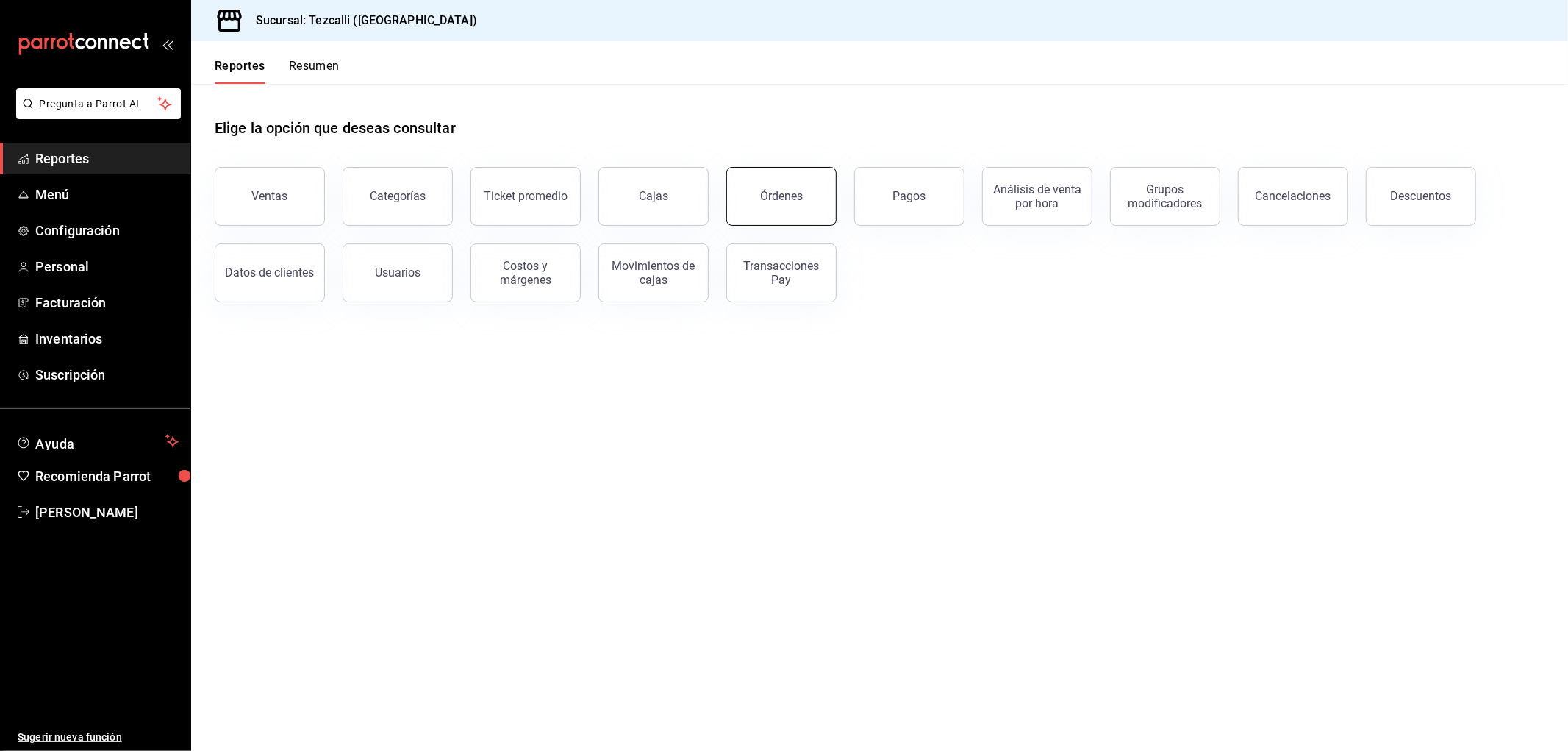
click at [828, 202] on button "Órdenes" at bounding box center [781, 196] width 111 height 59
